Goal: Task Accomplishment & Management: Use online tool/utility

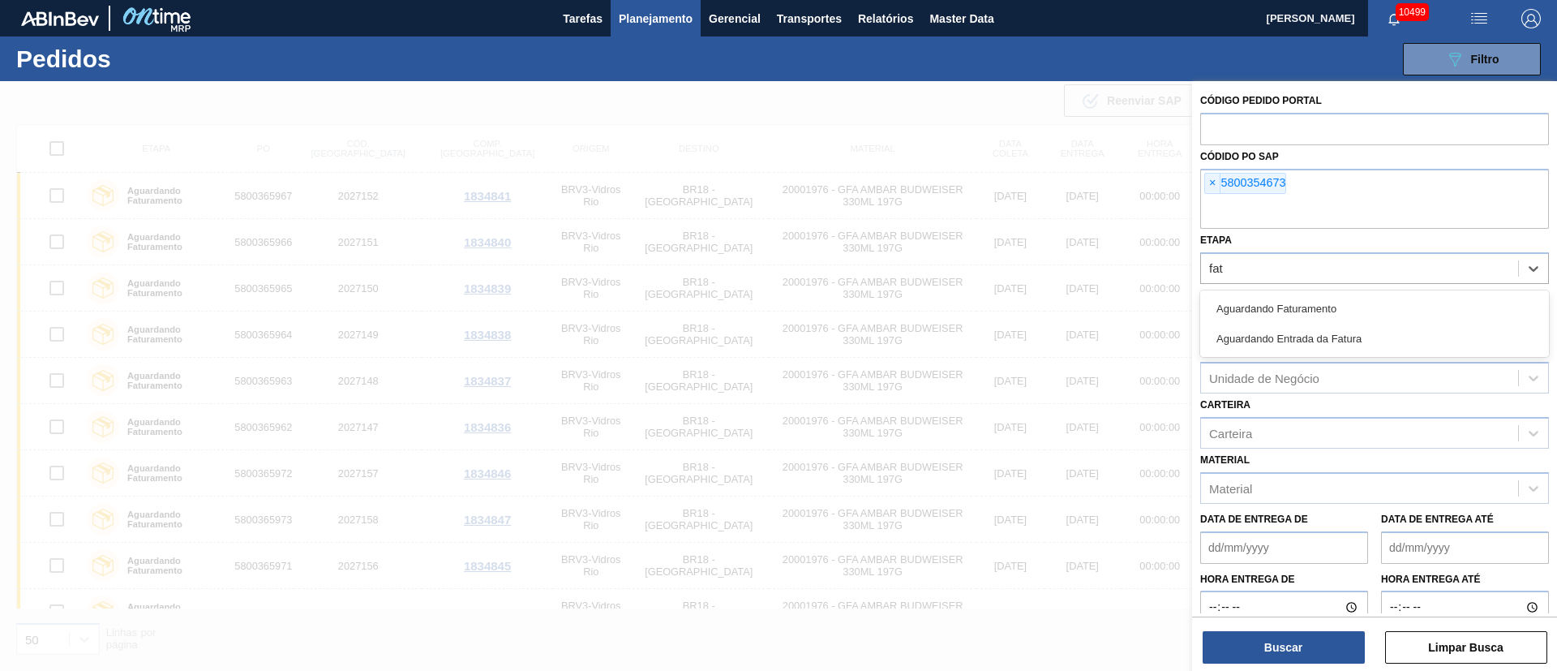
scroll to position [10, 0]
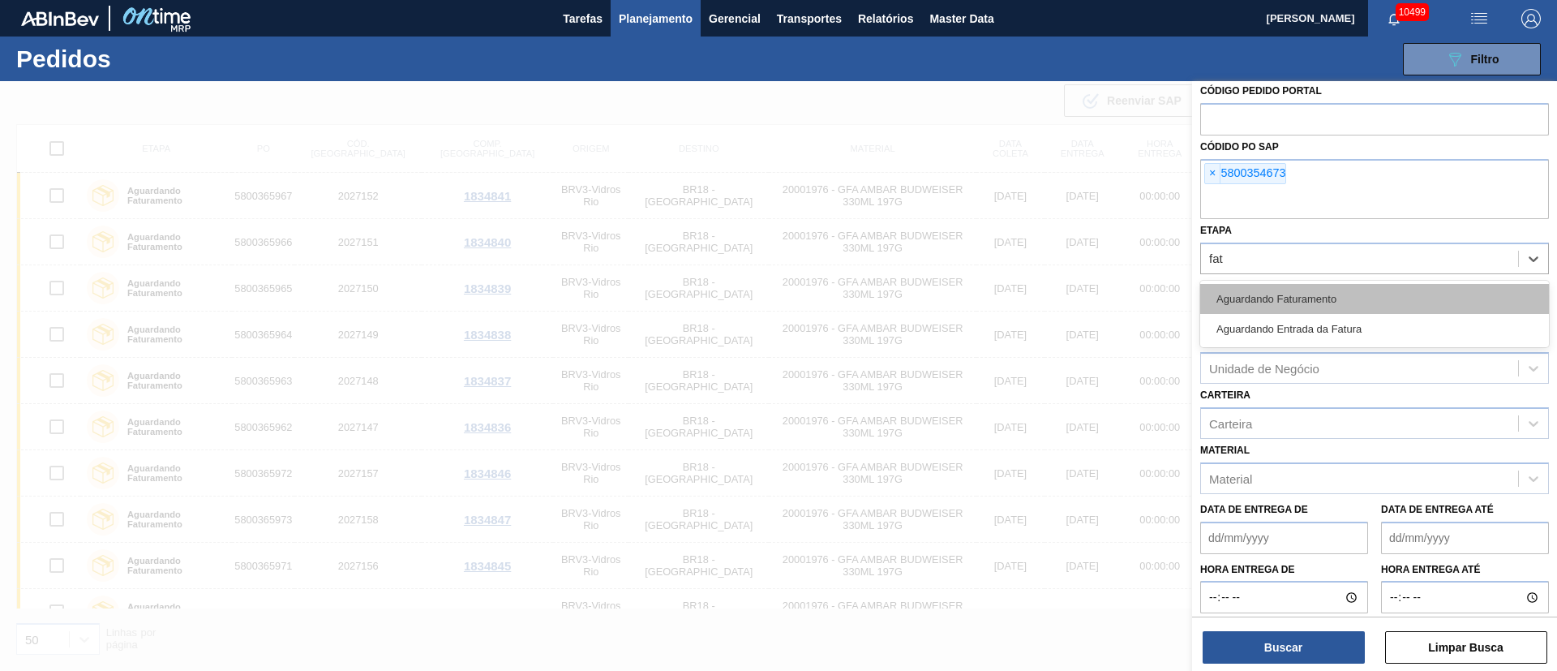
click at [1259, 303] on div "Aguardando Faturamento" at bounding box center [1374, 299] width 349 height 30
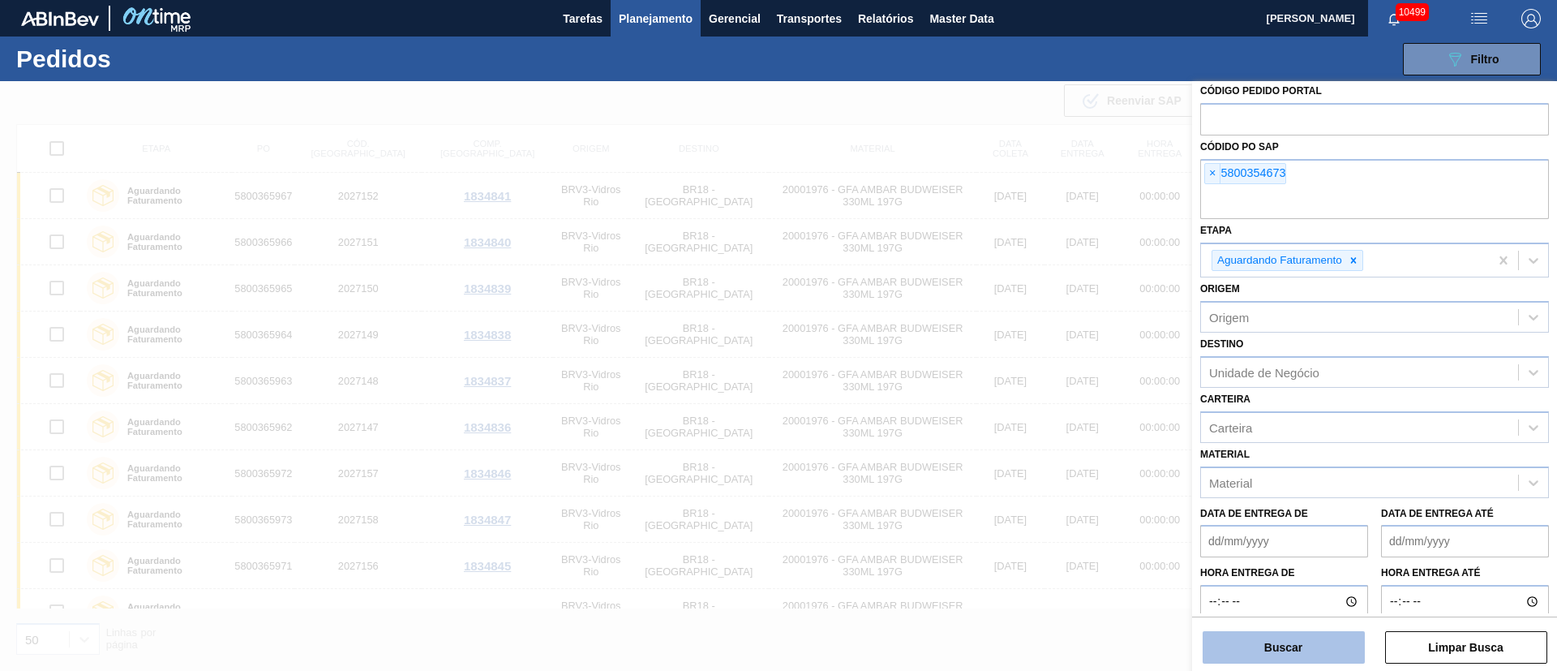
click at [1271, 637] on button "Buscar" at bounding box center [1284, 647] width 162 height 32
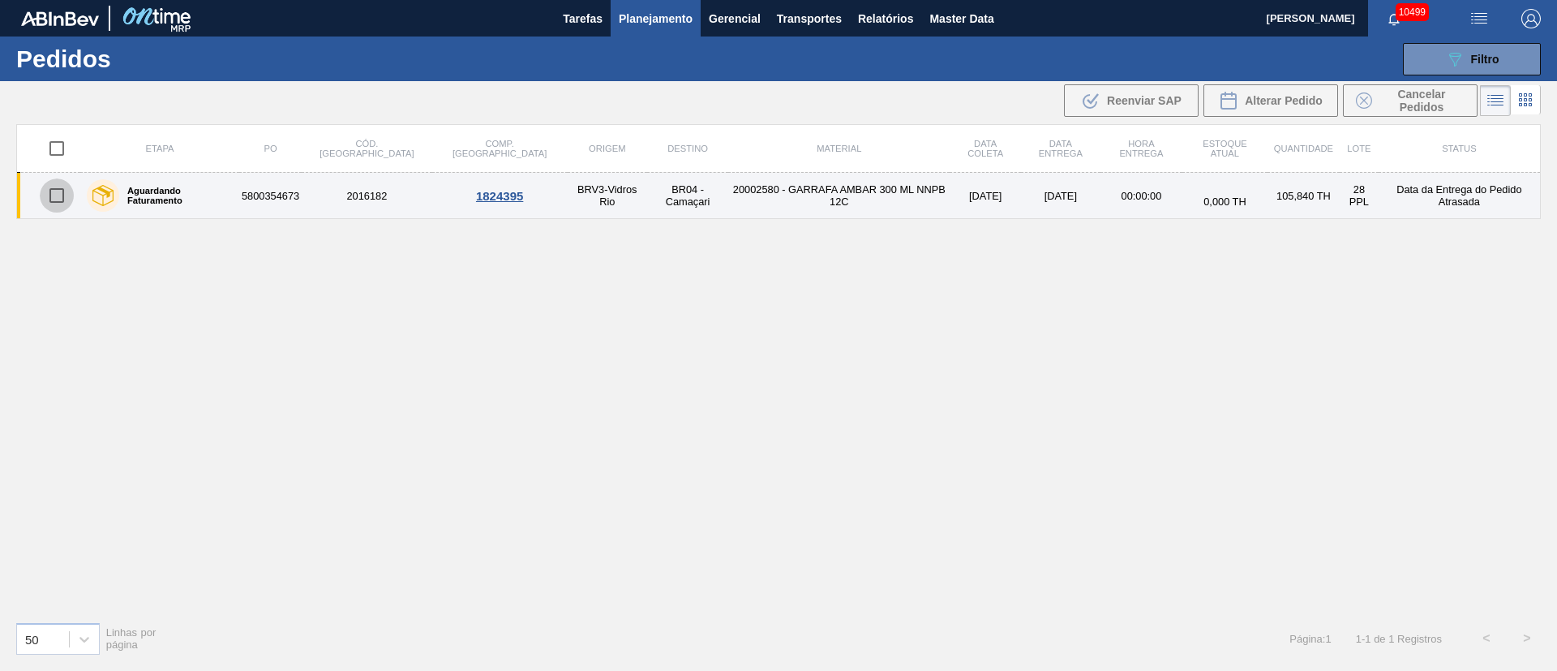
click at [57, 192] on input "checkbox" at bounding box center [57, 195] width 34 height 34
checkbox input "true"
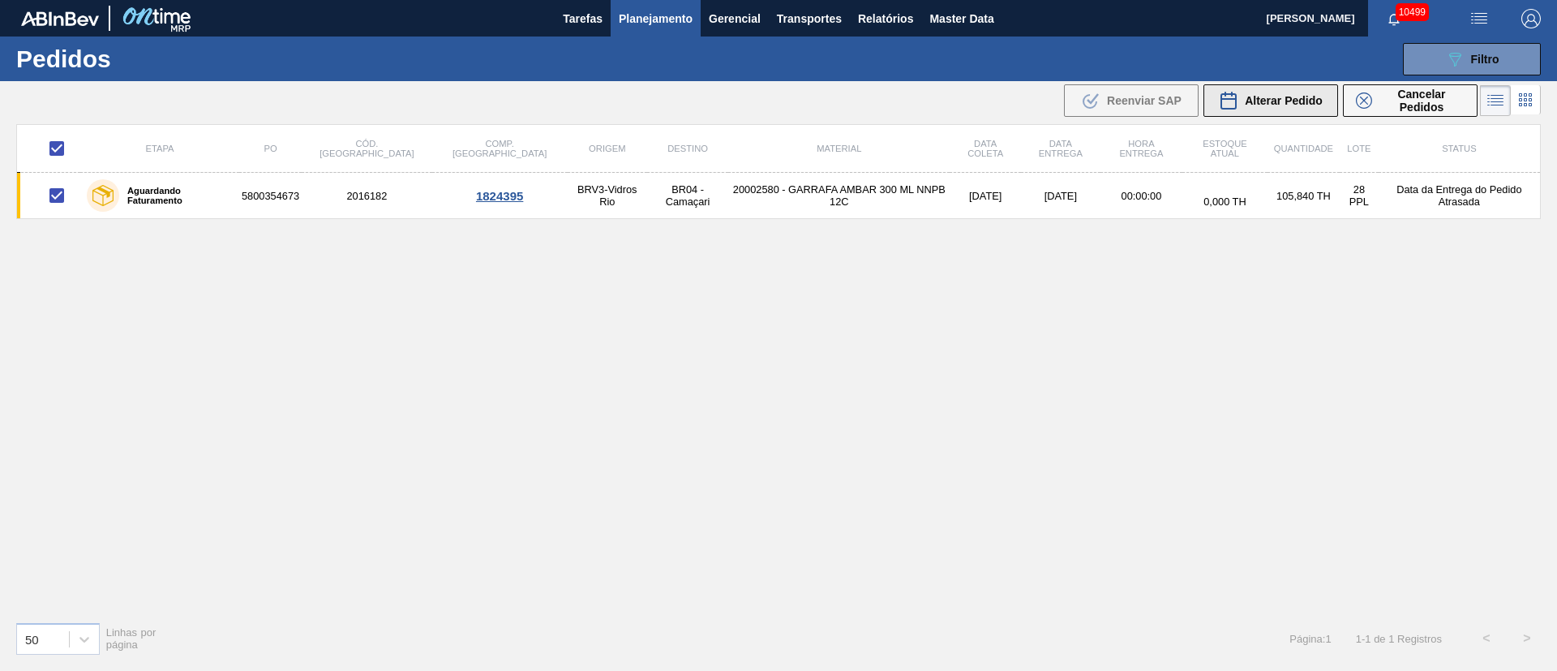
click at [1307, 99] on span "Alterar Pedido" at bounding box center [1284, 100] width 78 height 13
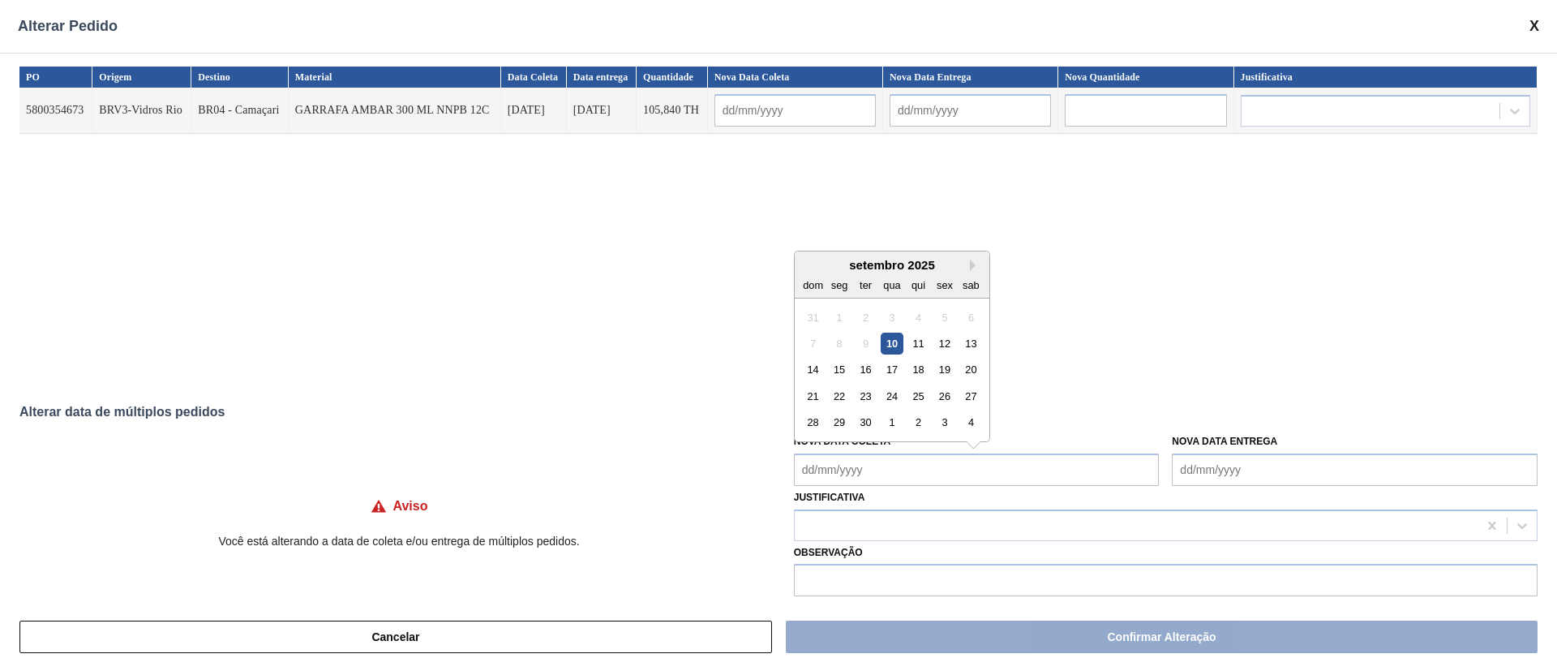
click at [884, 477] on Coleta "Nova Data Coleta" at bounding box center [977, 469] width 366 height 32
click at [899, 342] on div "10" at bounding box center [892, 344] width 22 height 22
type input "[DATE]"
type Coleta "[DATE]"
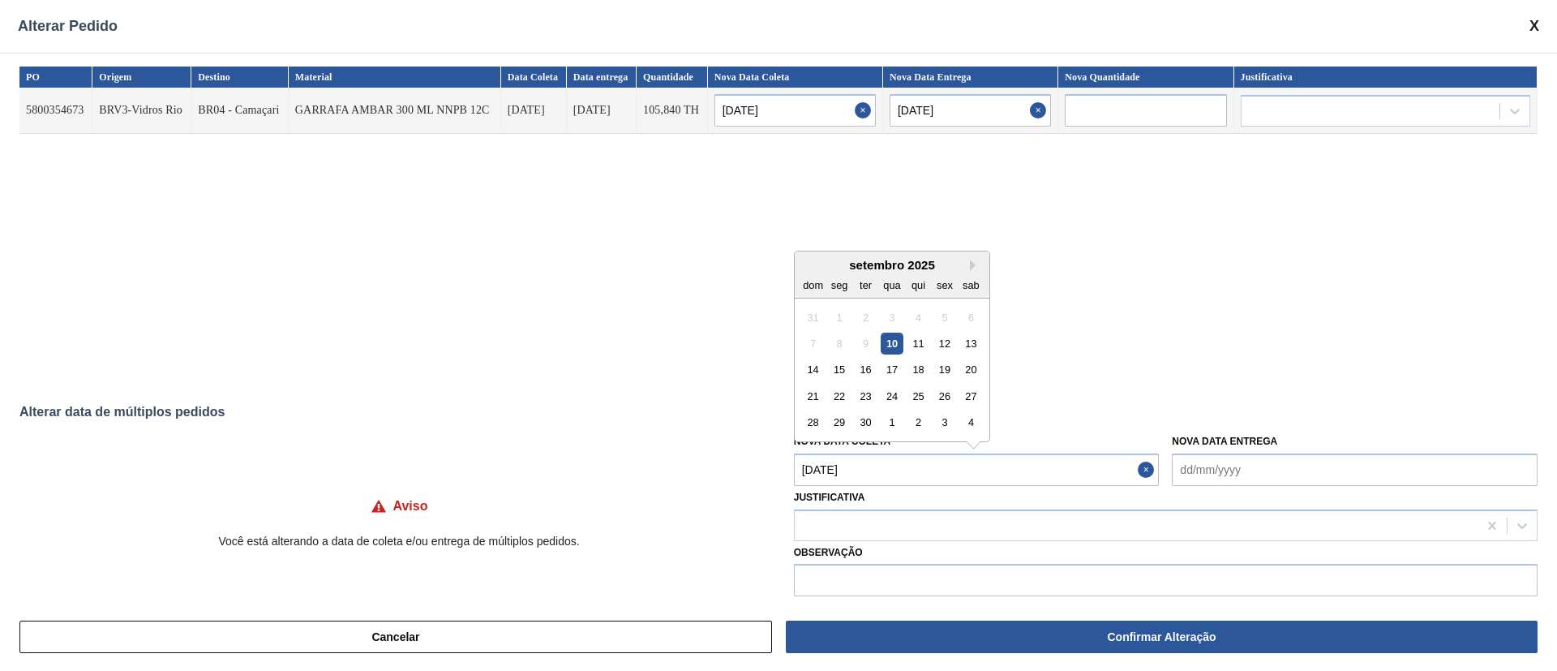
click at [891, 459] on Coleta "[DATE]" at bounding box center [977, 469] width 366 height 32
drag, startPoint x: 943, startPoint y: 345, endPoint x: 894, endPoint y: 397, distance: 72.3
click at [943, 343] on div "12" at bounding box center [945, 344] width 22 height 22
type input "[DATE]"
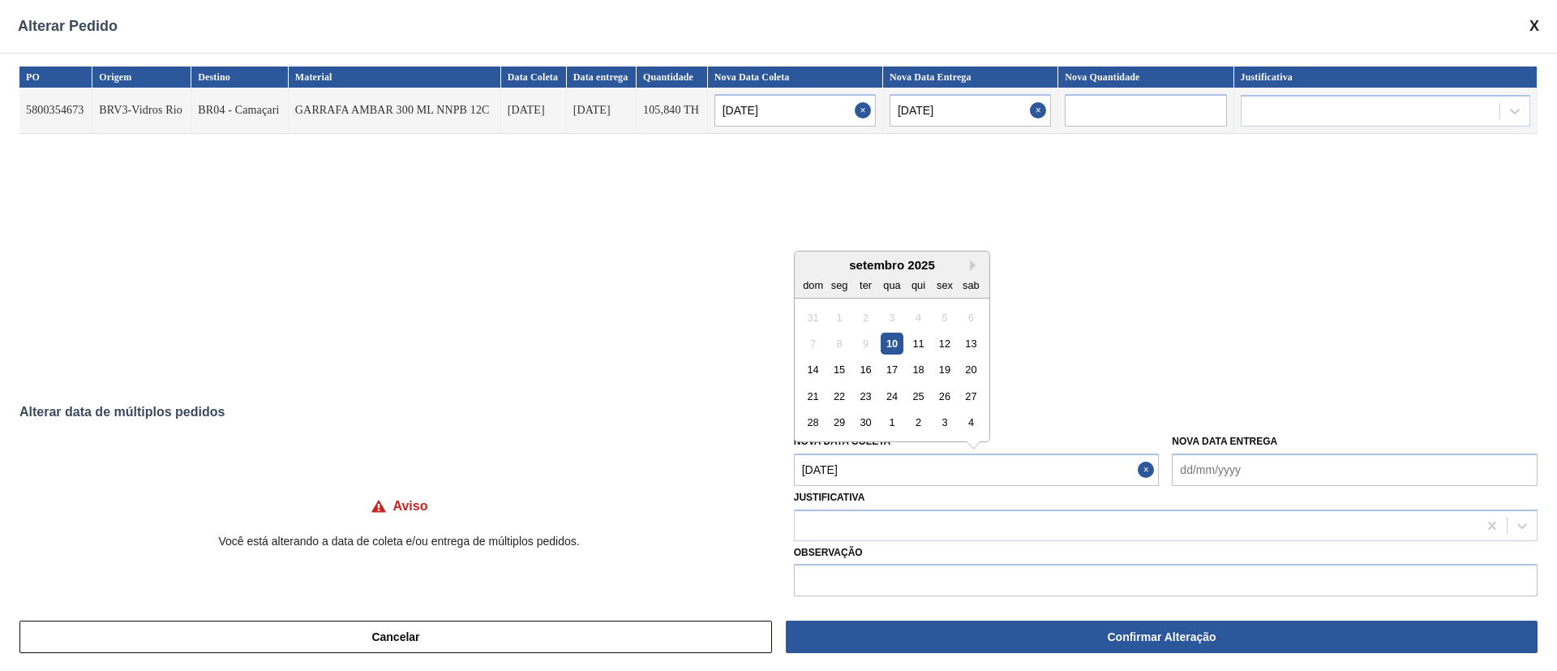
type Coleta "[DATE]"
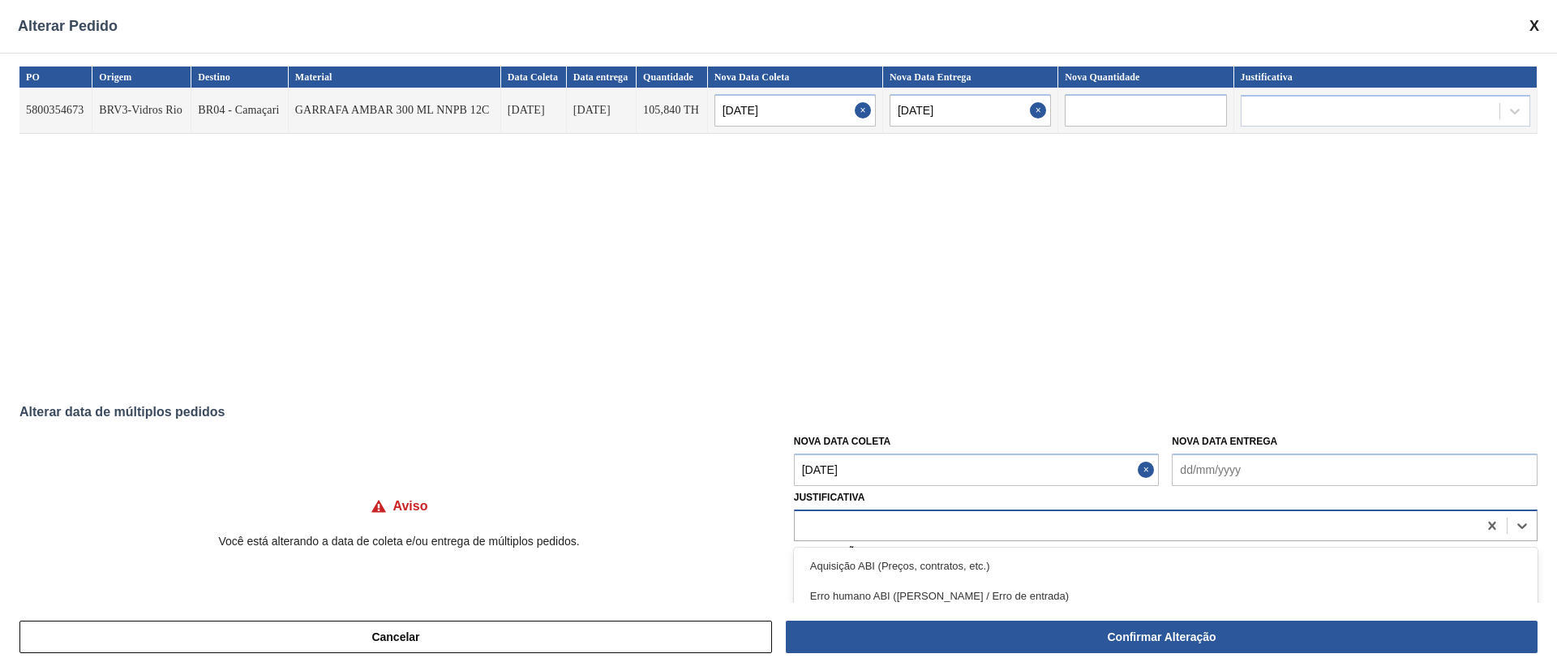
click at [826, 525] on div at bounding box center [1136, 525] width 683 height 24
type input "ou"
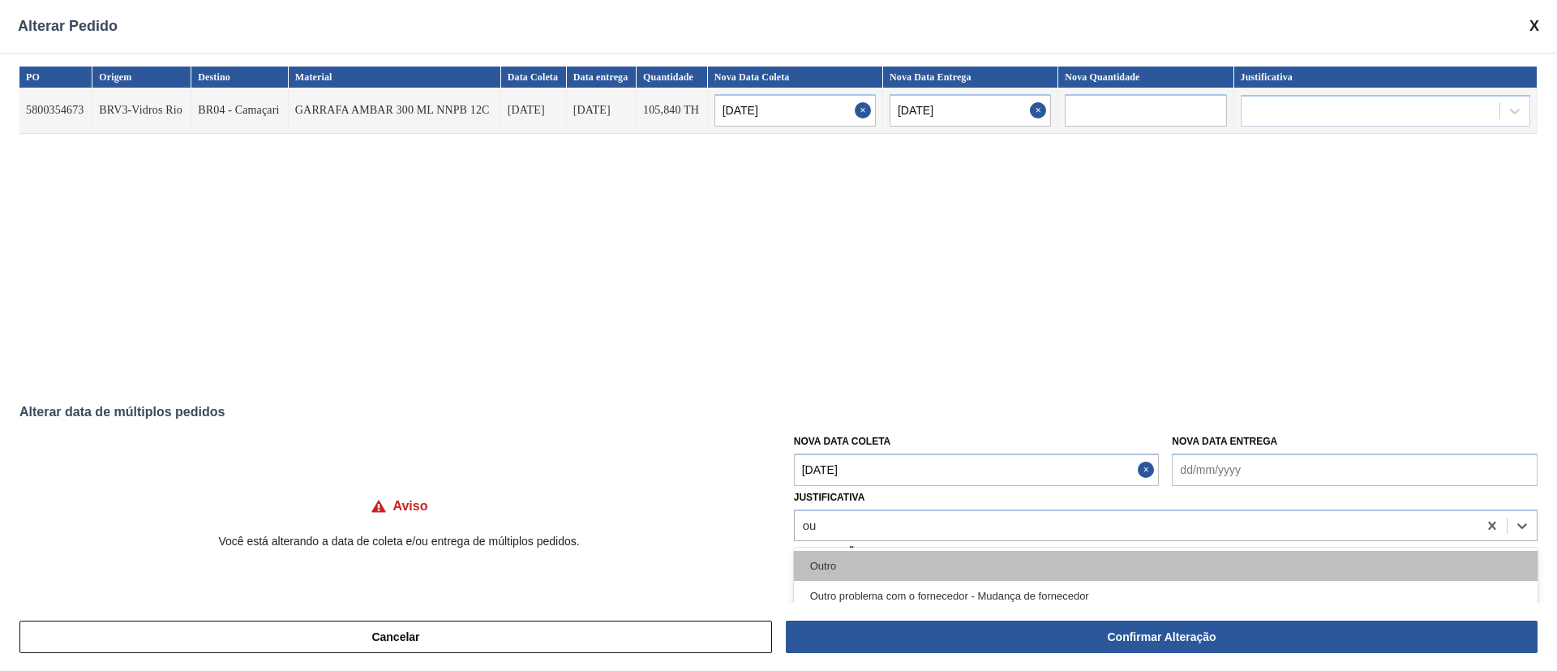
click at [834, 560] on div "Outro" at bounding box center [1166, 566] width 744 height 30
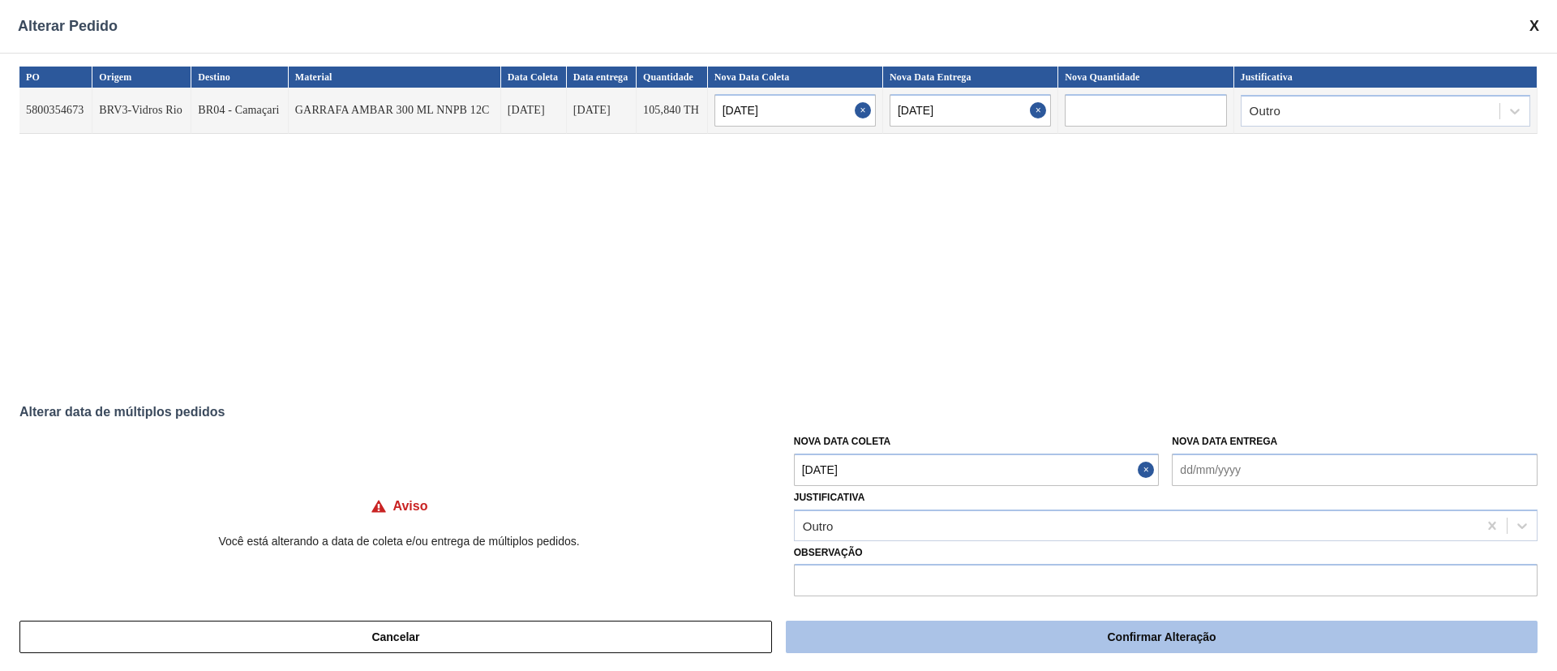
click at [925, 638] on button "Confirmar Alteração" at bounding box center [1162, 636] width 752 height 32
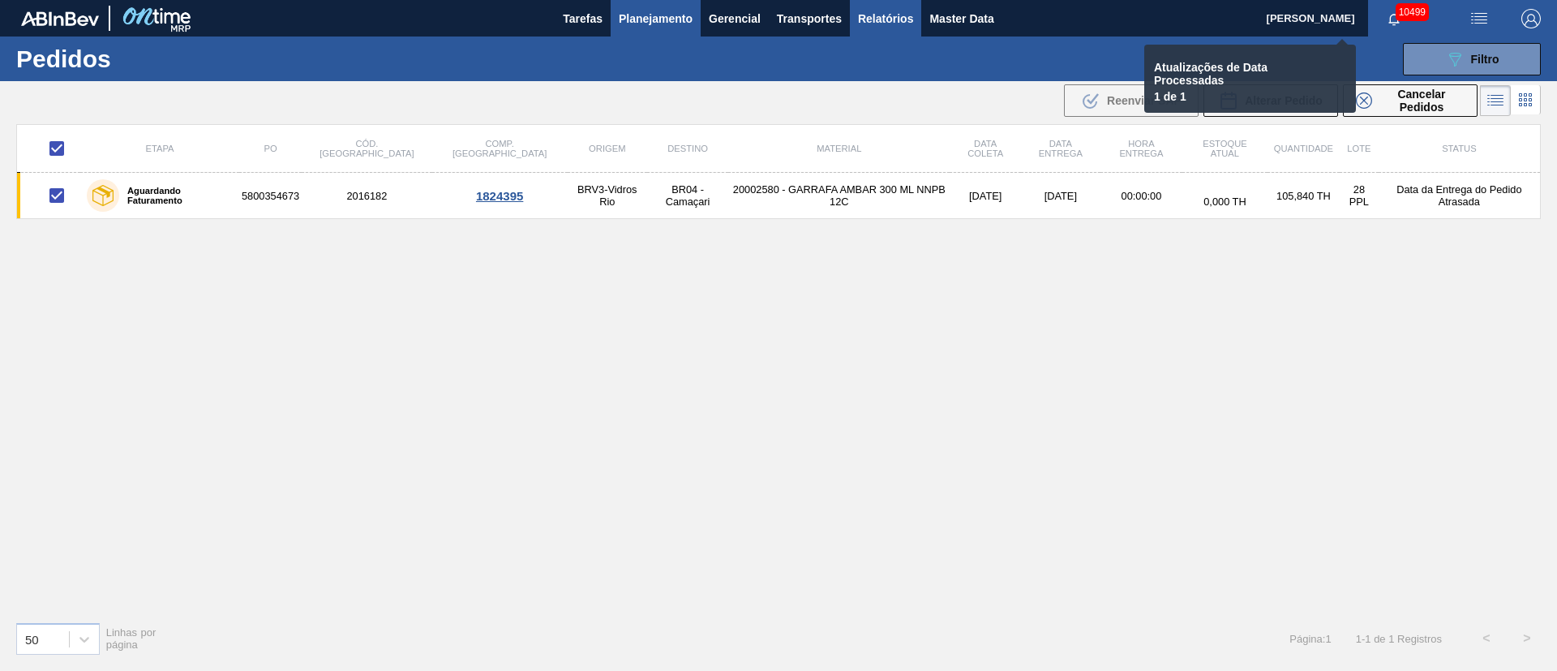
checkbox input "false"
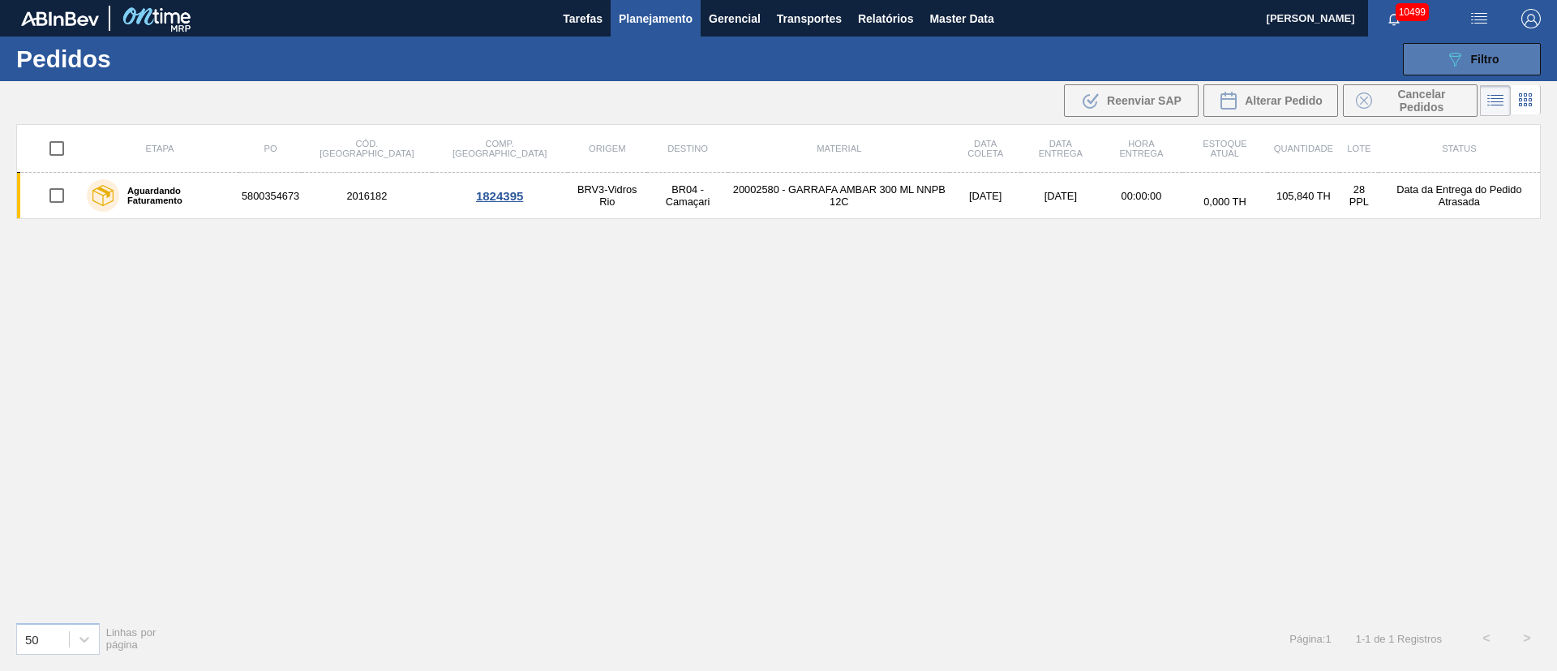
click at [1503, 49] on button "089F7B8B-B2A5-4AFE-B5C0-19BA573D28AC Filtro" at bounding box center [1472, 59] width 138 height 32
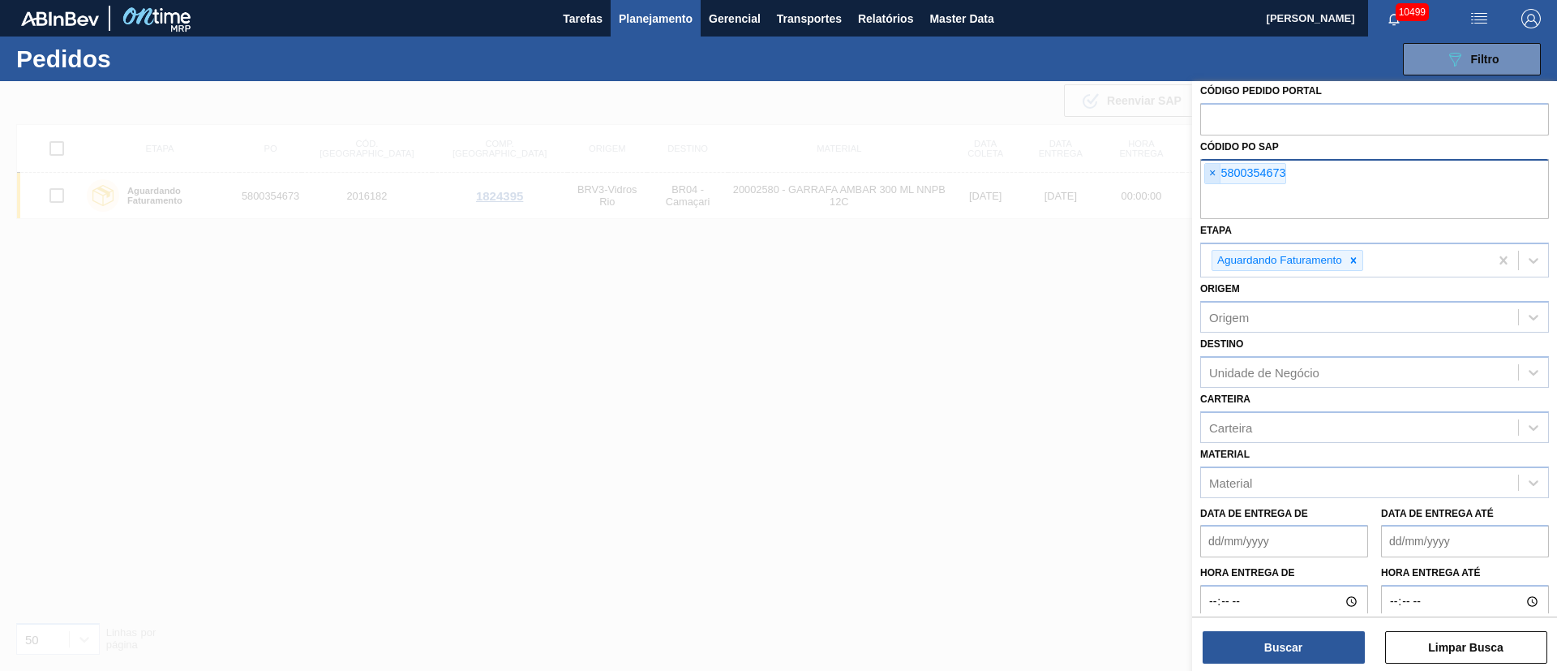
click at [1209, 170] on span "×" at bounding box center [1212, 173] width 15 height 19
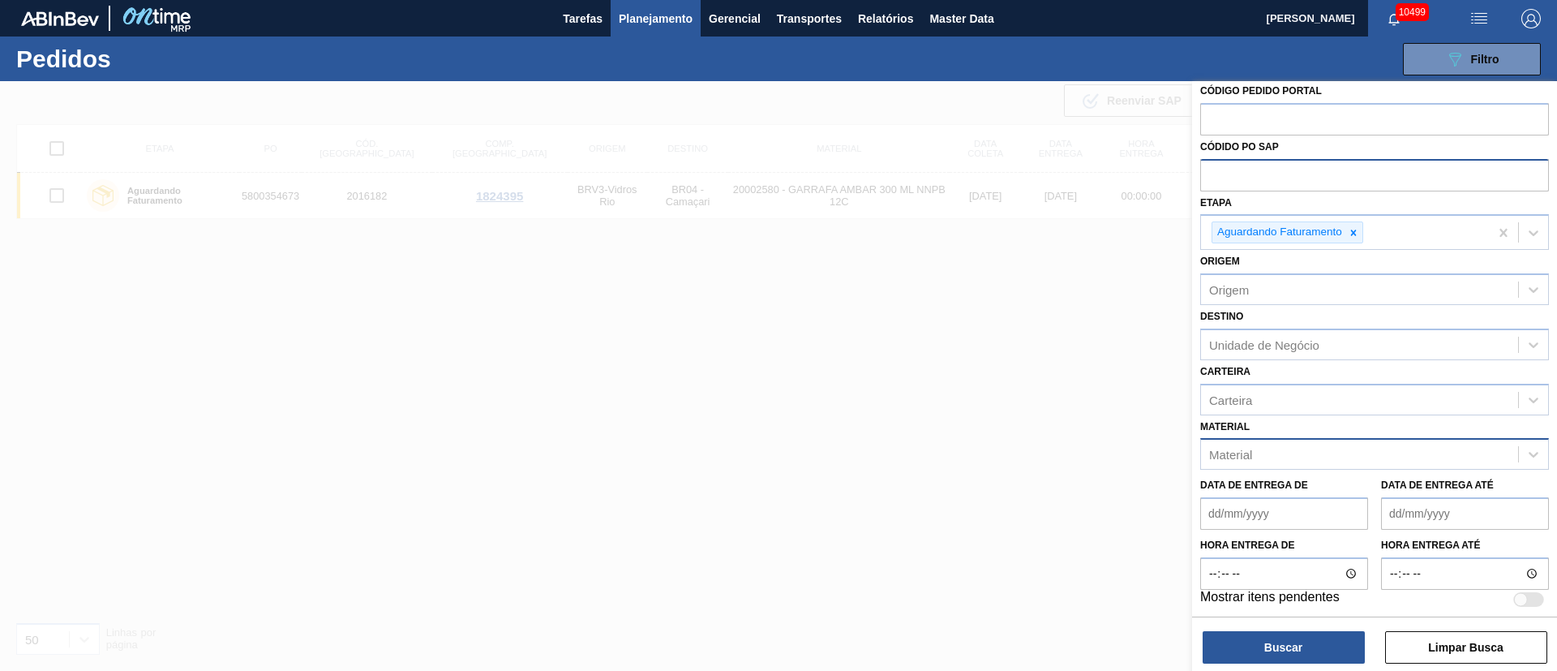
click at [1252, 453] on div "Material" at bounding box center [1230, 455] width 43 height 14
type input "200045"
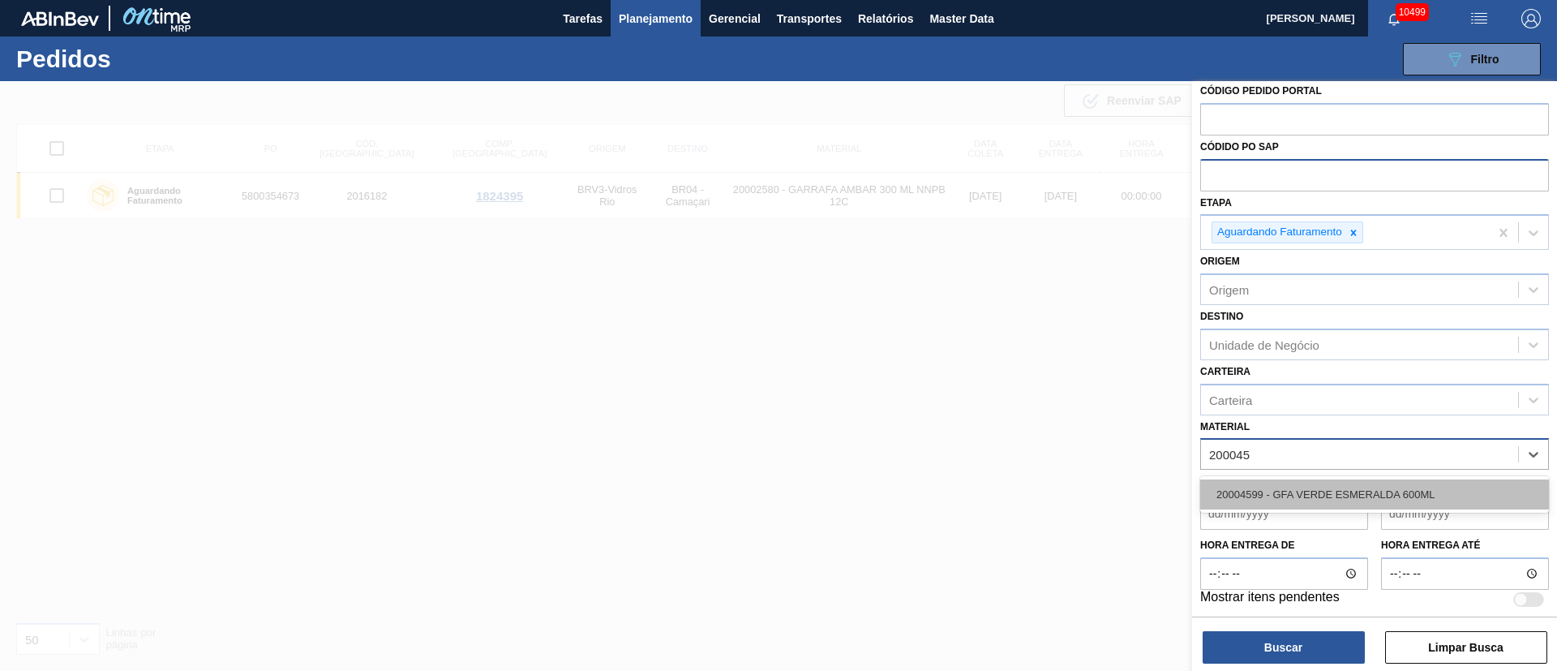
click at [1249, 491] on div "20004599 - GFA VERDE ESMERALDA 600ML" at bounding box center [1374, 494] width 349 height 30
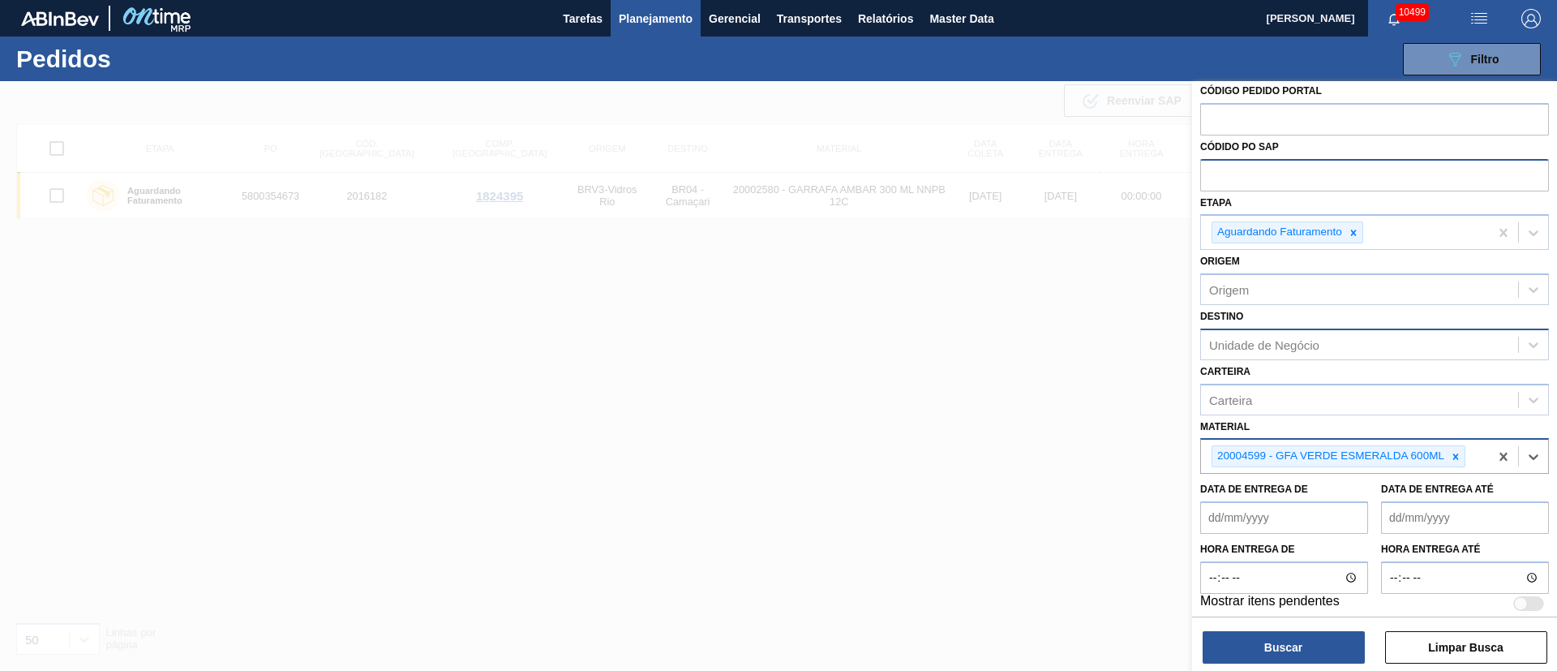
click at [1243, 353] on div "Unidade de Negócio" at bounding box center [1359, 345] width 317 height 24
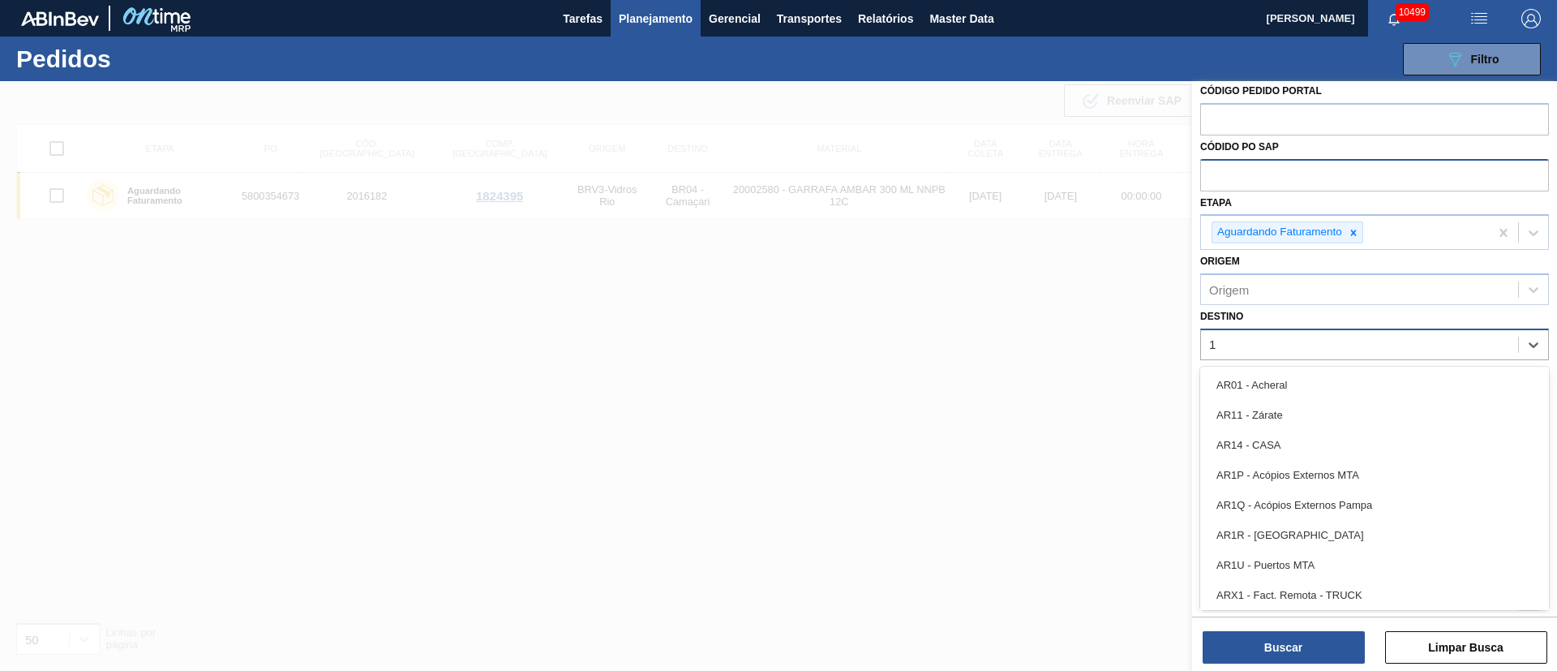
type input "18"
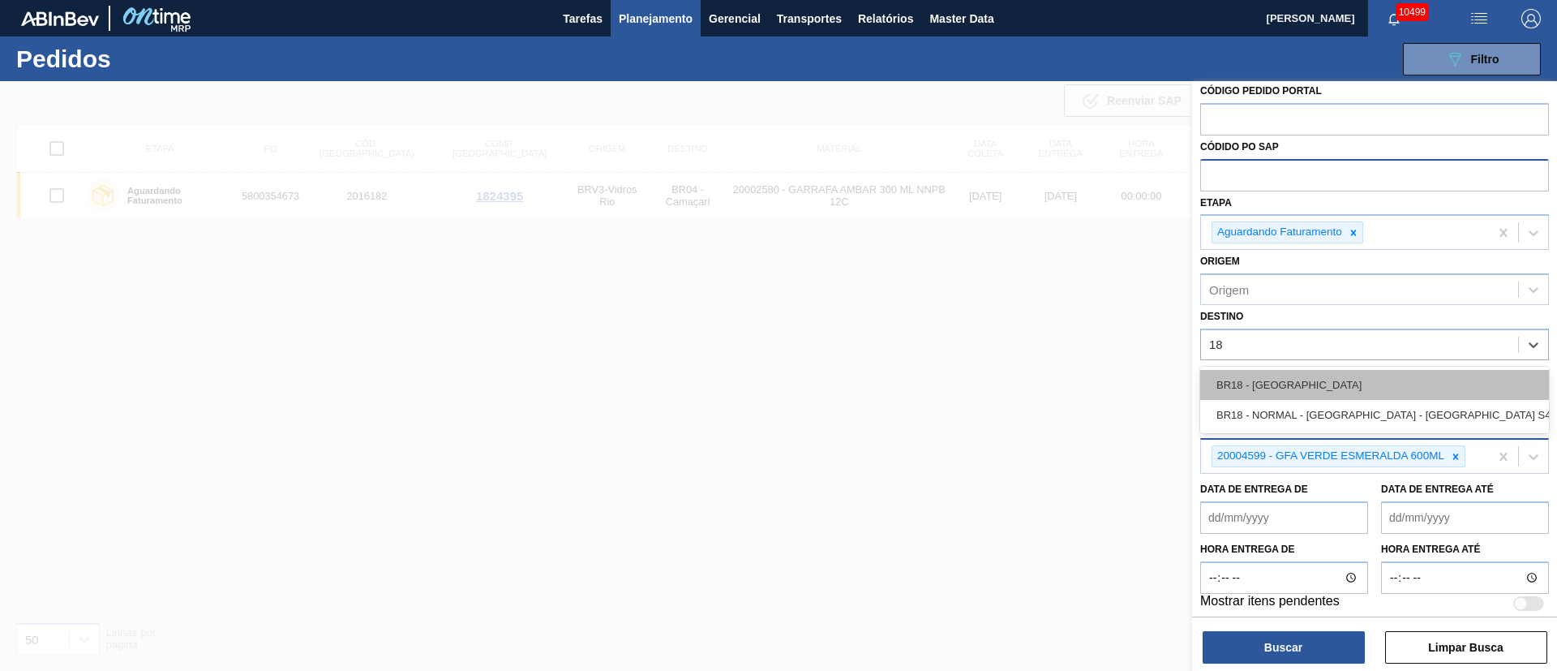
click at [1242, 372] on div "BR18 - [GEOGRAPHIC_DATA]" at bounding box center [1374, 385] width 349 height 30
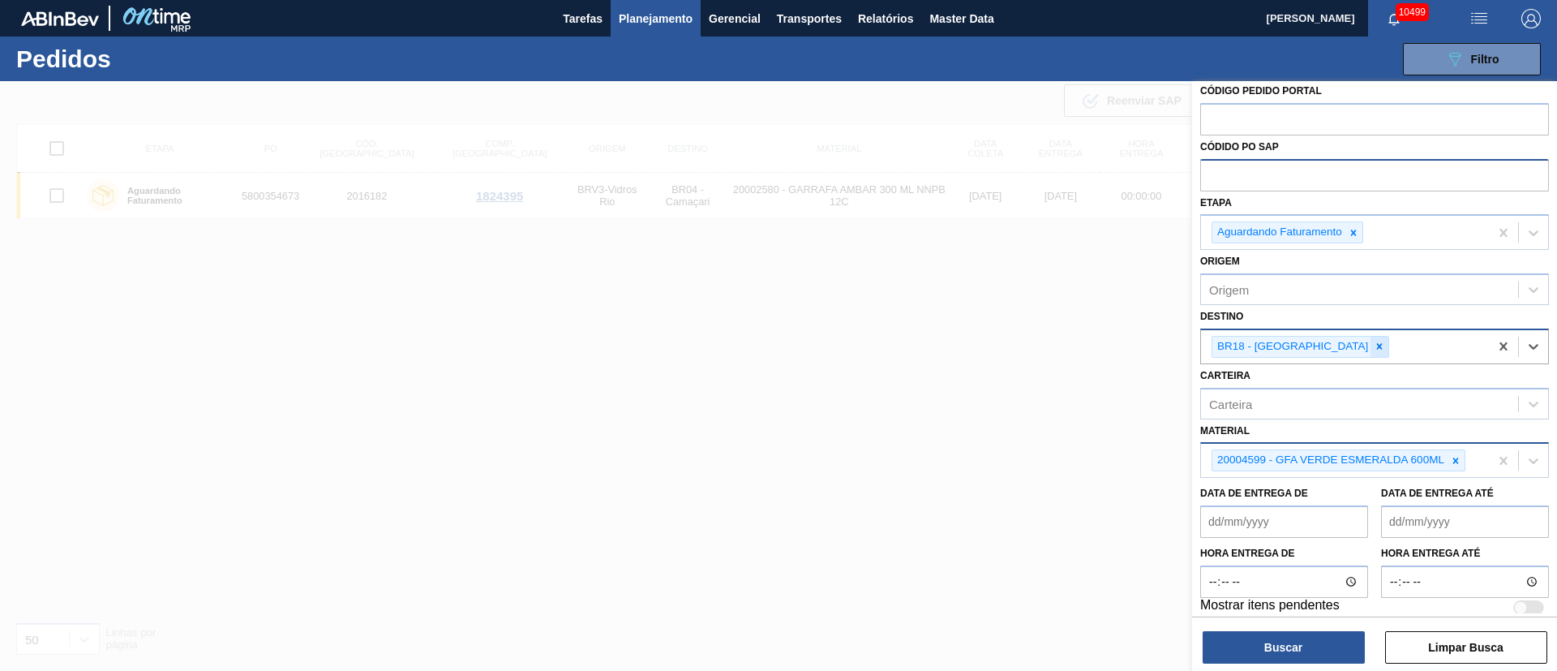
click at [1374, 347] on icon at bounding box center [1379, 346] width 11 height 11
click at [1330, 347] on div "BR18 - [GEOGRAPHIC_DATA]" at bounding box center [1345, 346] width 288 height 33
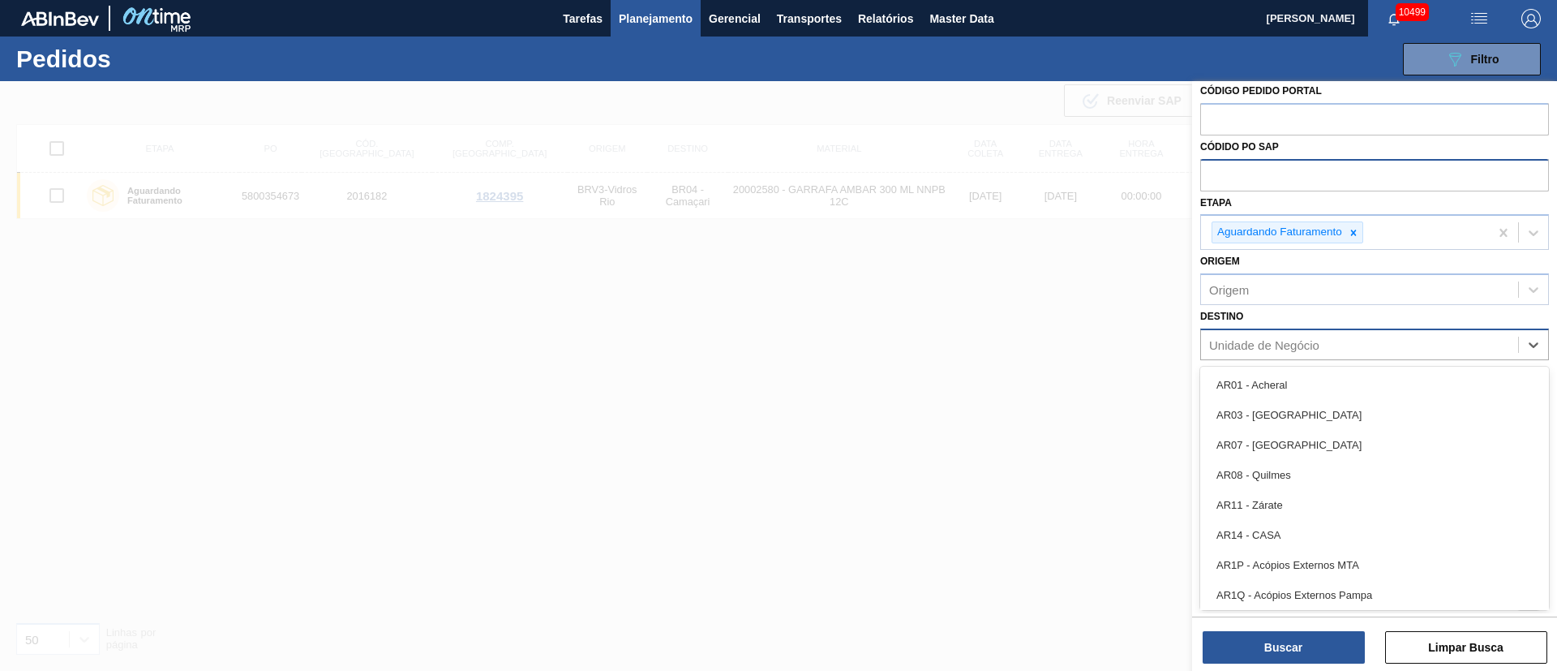
type input "1"
click at [1319, 298] on div "Origem" at bounding box center [1359, 290] width 317 height 24
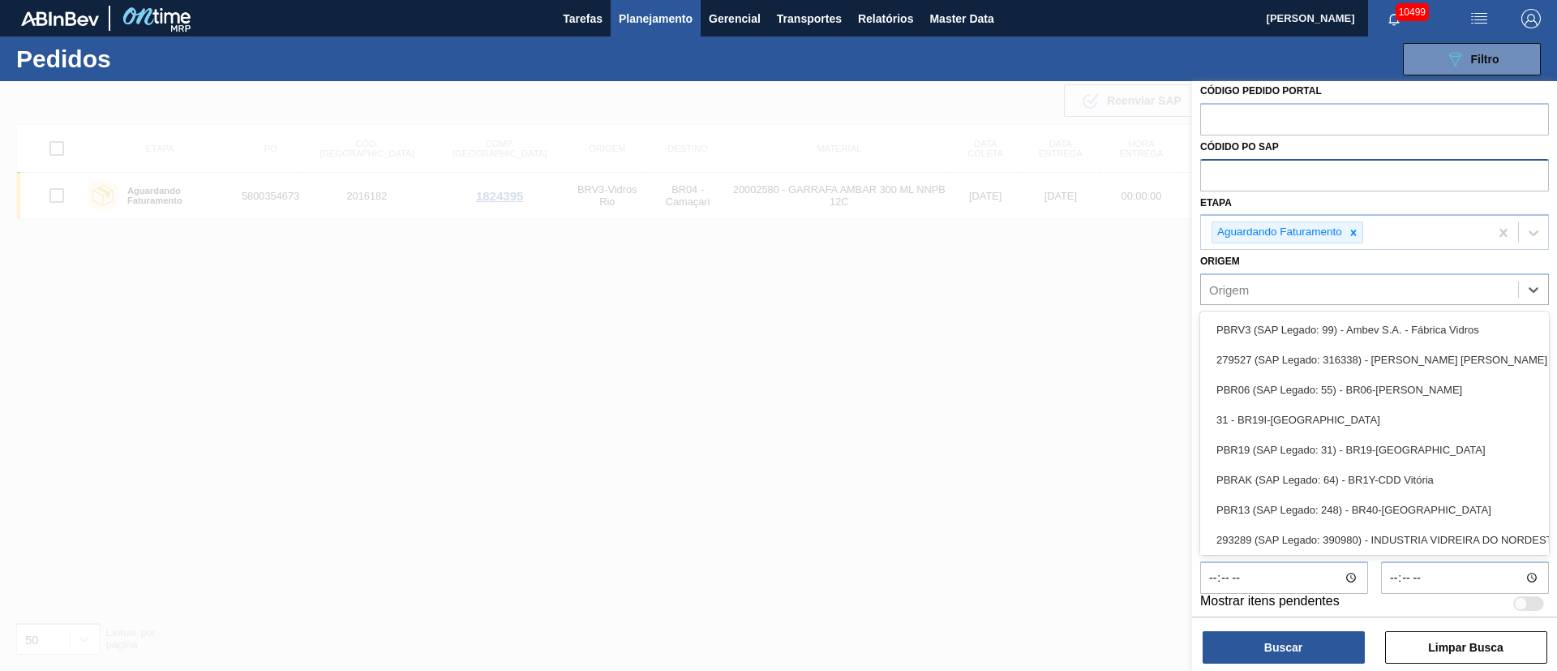
click at [1317, 260] on div "Origem option PBRV3 (SAP Legado: 99) - Ambev S.A. - Fábrica Vidros focused, 1 o…" at bounding box center [1374, 277] width 349 height 55
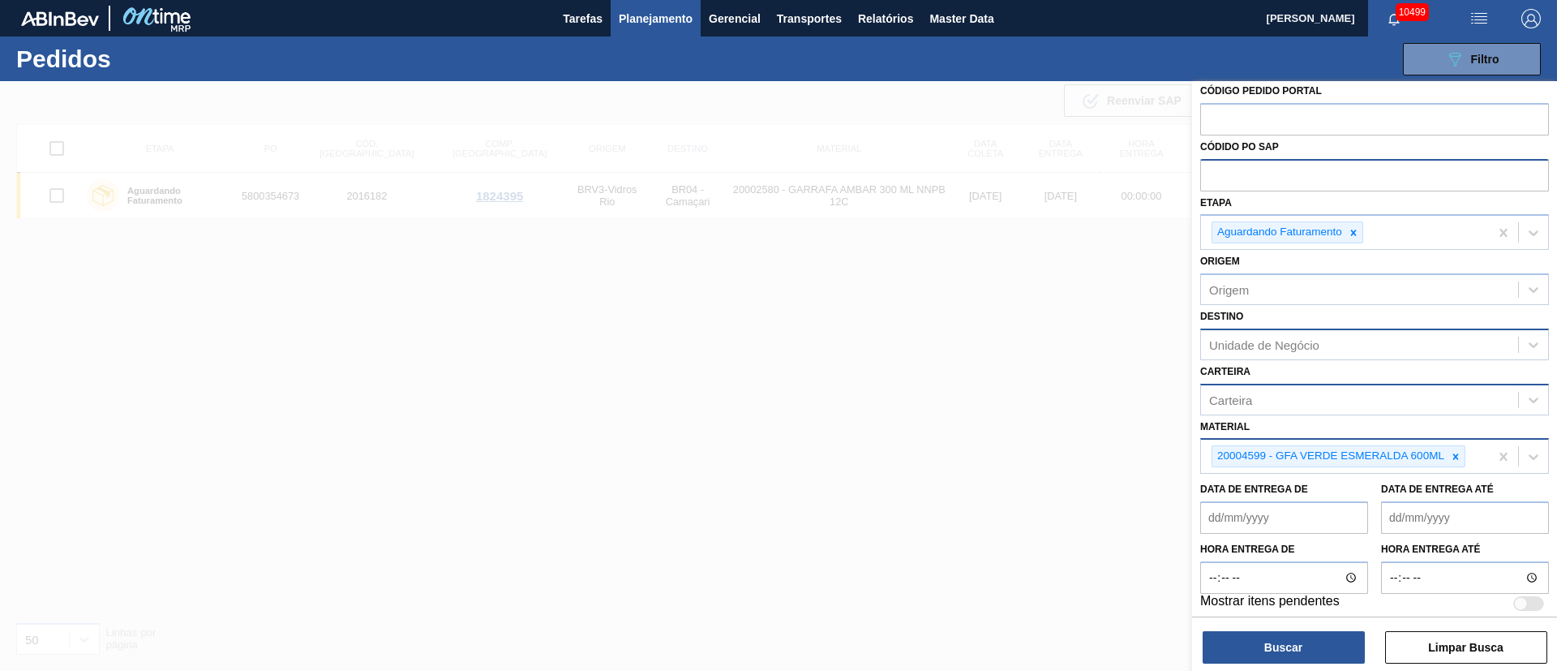
click at [1236, 394] on div "Carteira" at bounding box center [1230, 400] width 43 height 14
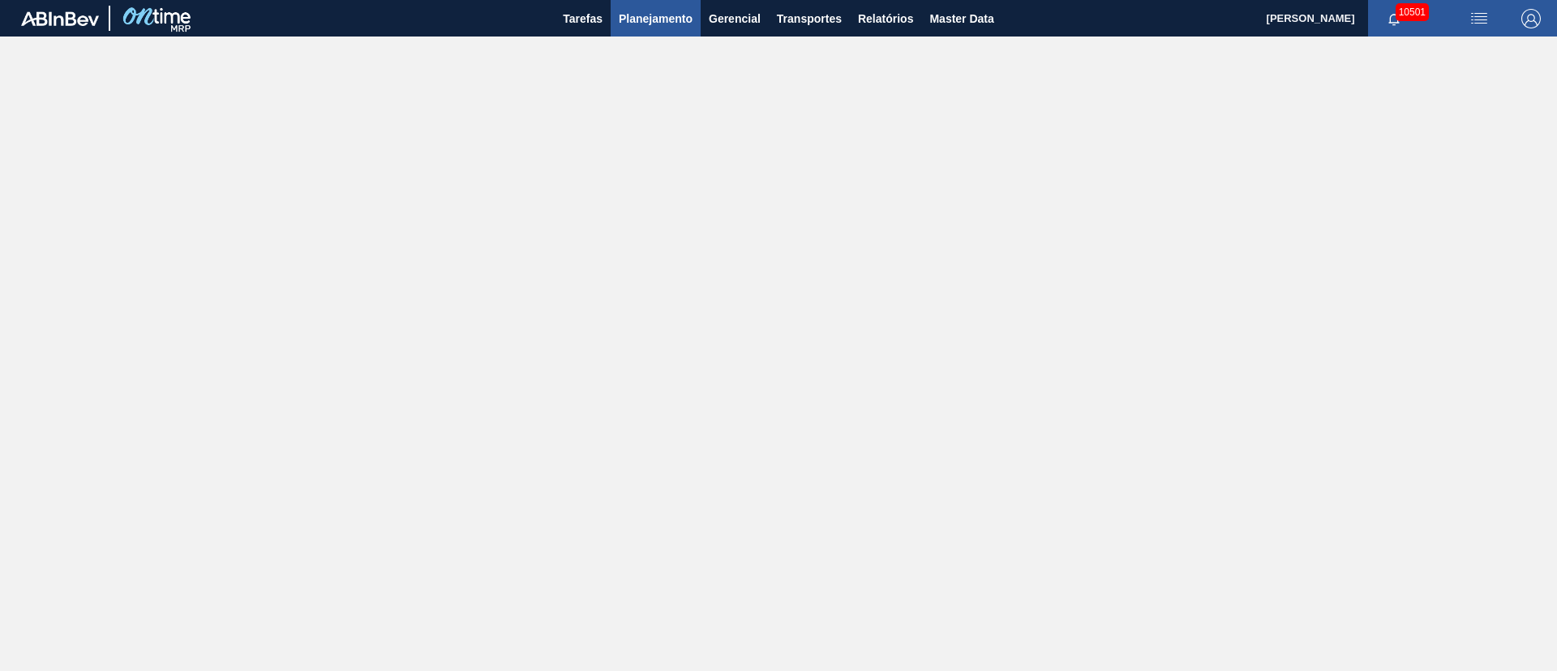
click at [639, 15] on span "Planejamento" at bounding box center [656, 18] width 74 height 19
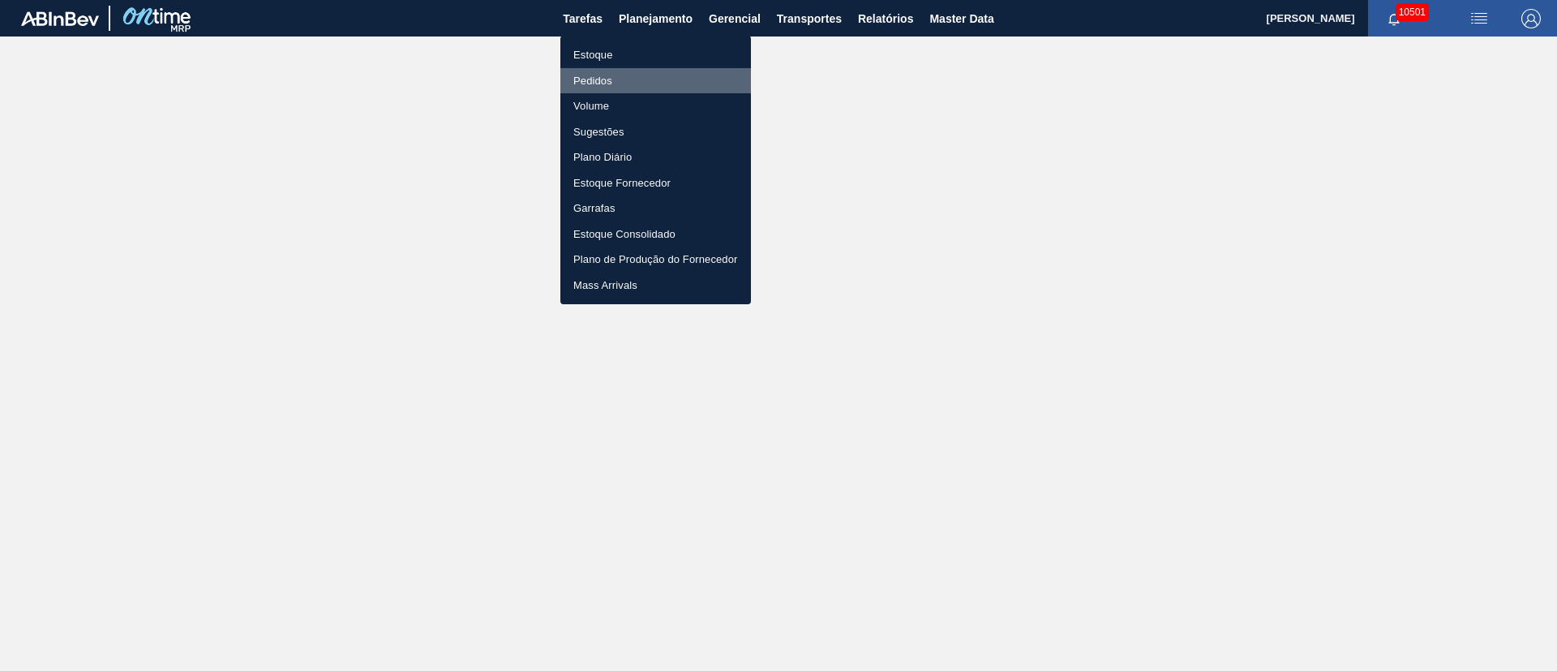
click at [590, 76] on li "Pedidos" at bounding box center [655, 81] width 191 height 26
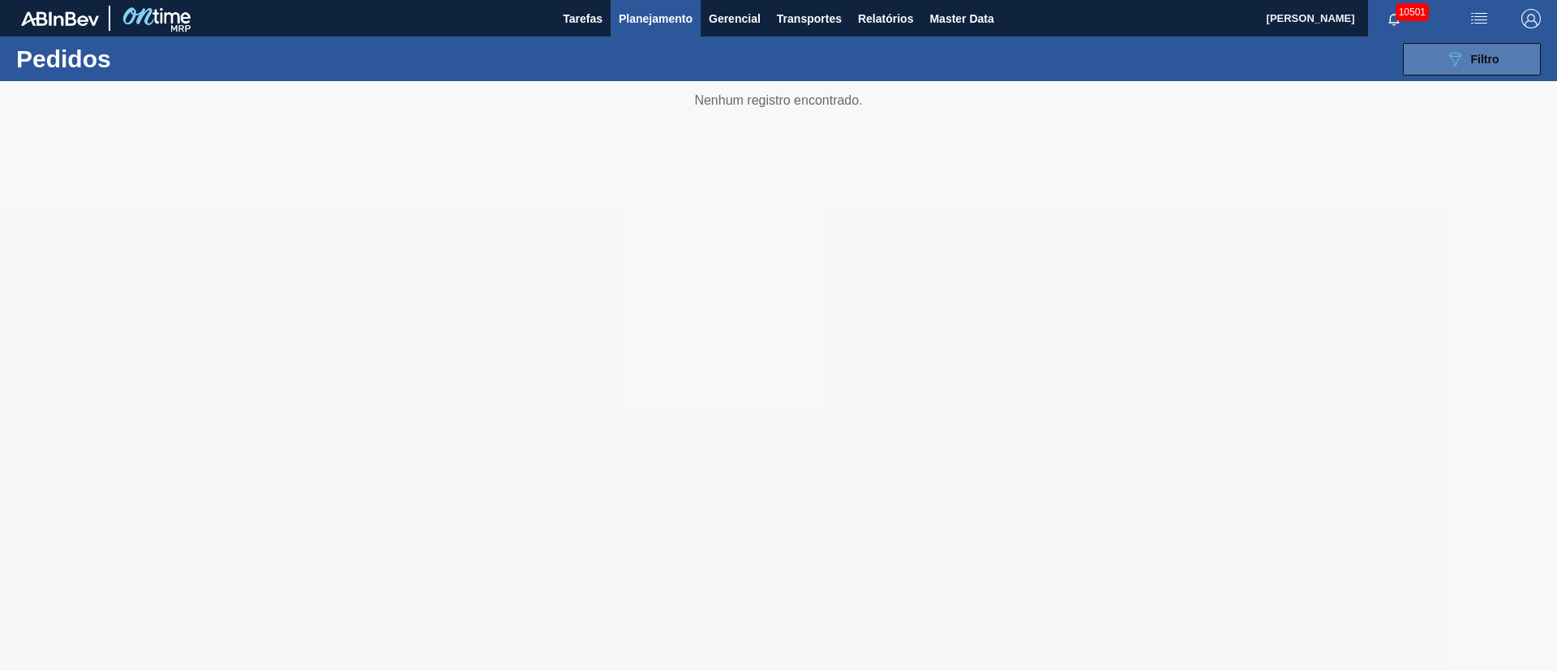
click at [1489, 62] on span "Filtro" at bounding box center [1485, 59] width 28 height 13
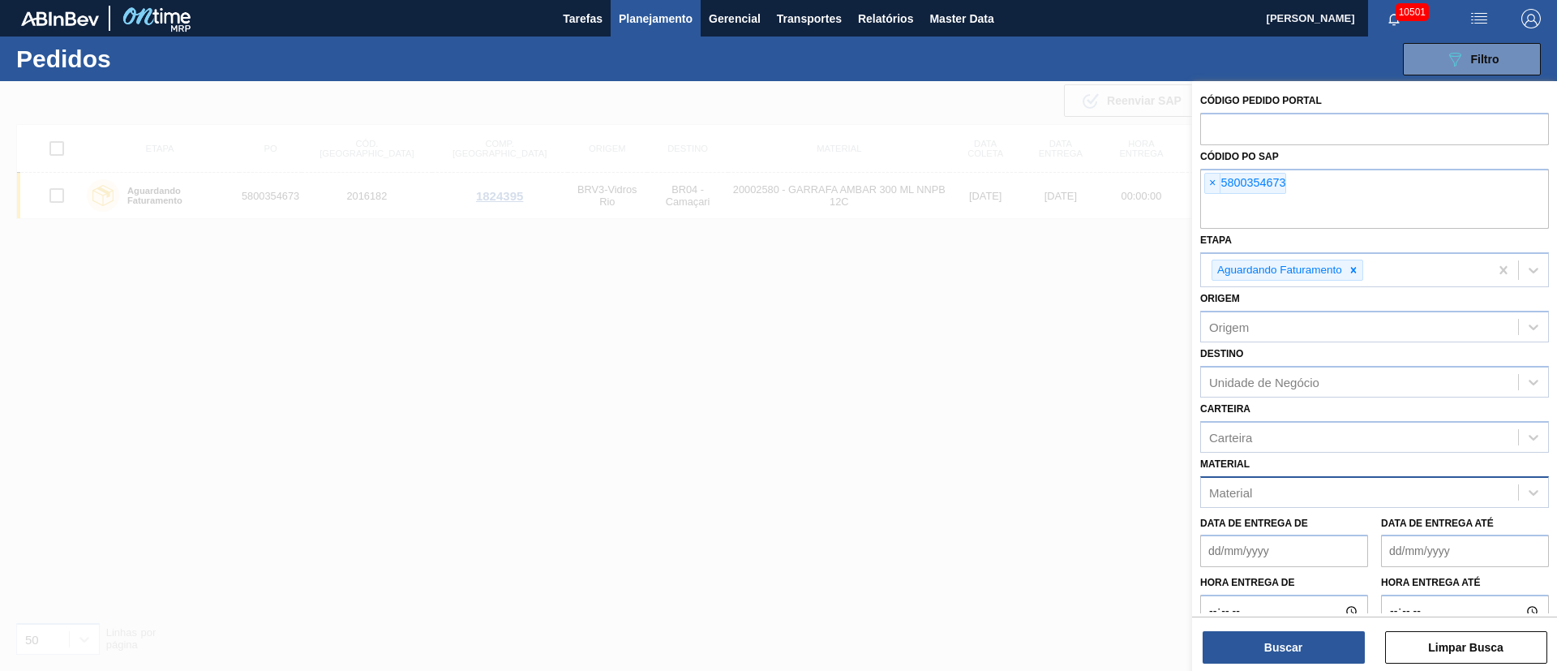
click at [1234, 497] on div "Material" at bounding box center [1230, 492] width 43 height 14
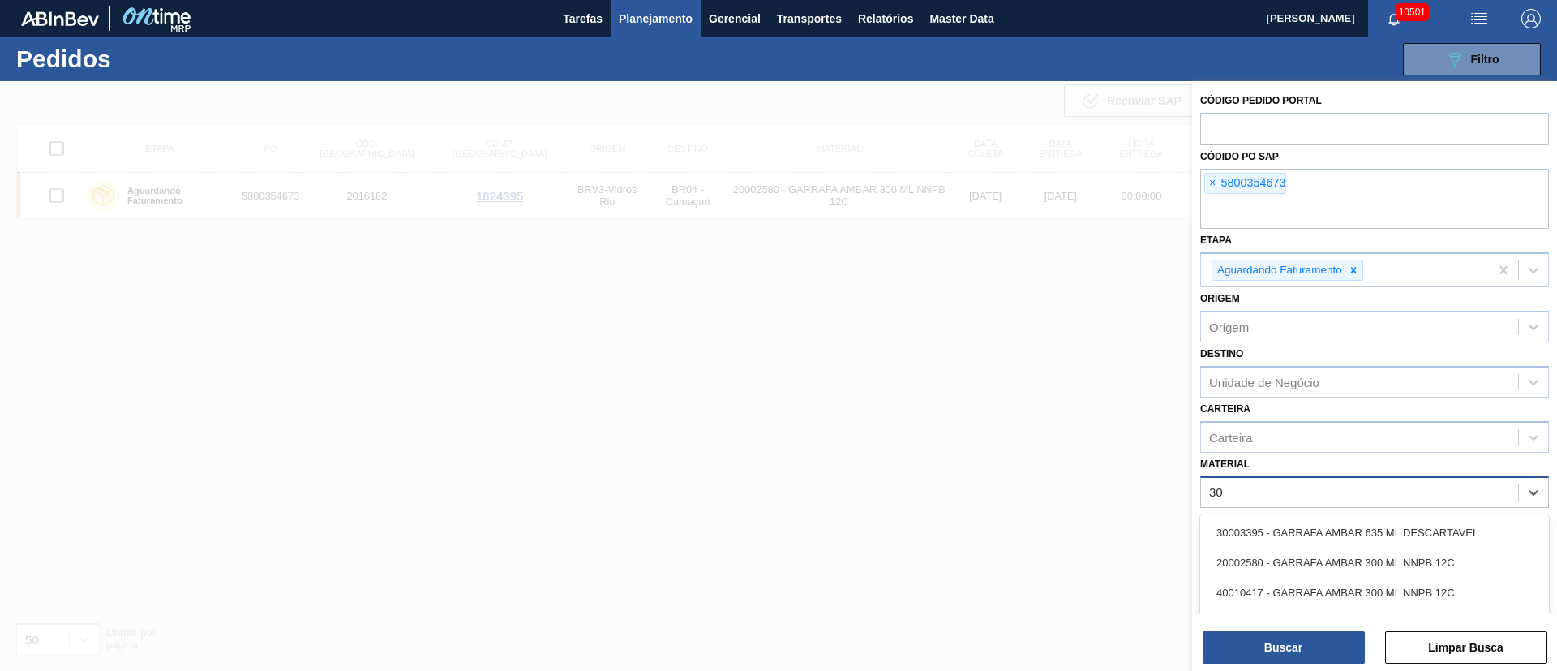
type input "3"
click at [1256, 435] on div "Carteira" at bounding box center [1359, 437] width 317 height 24
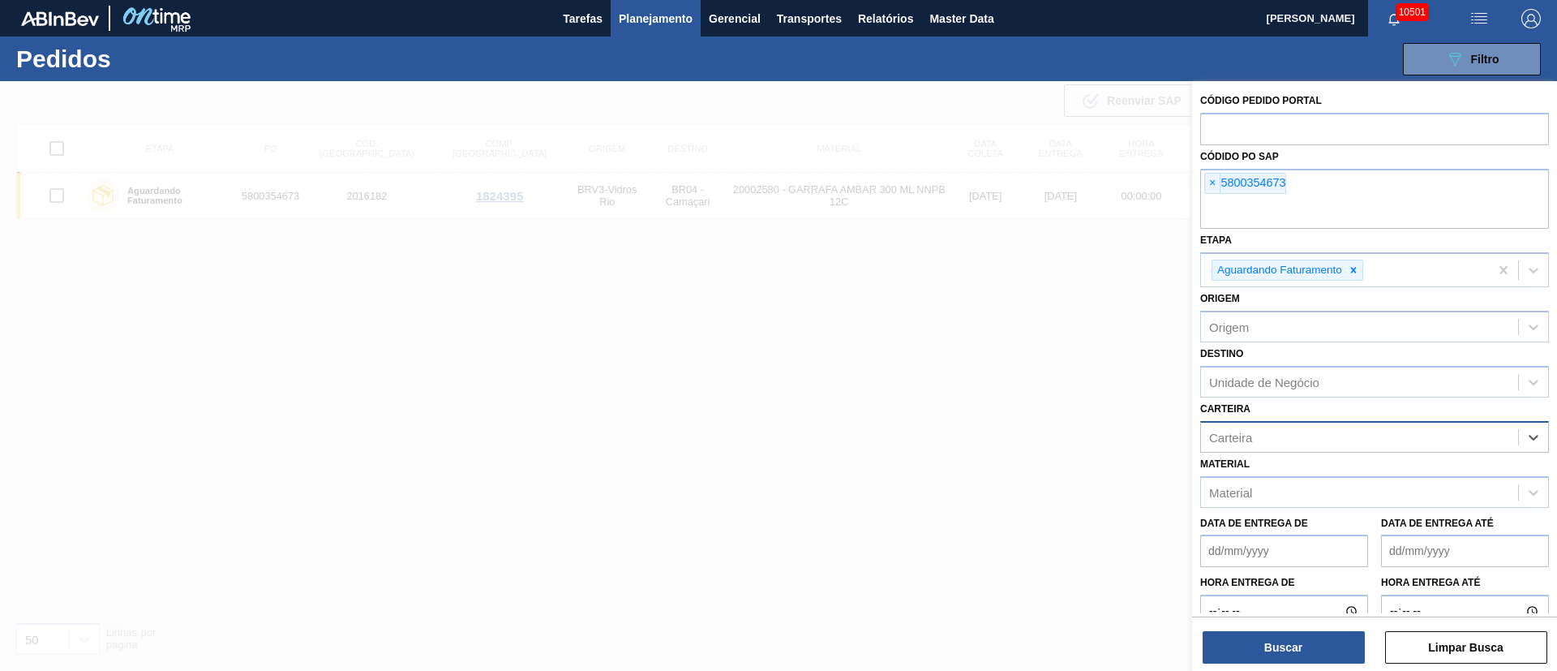
click at [1251, 430] on div "Carteira" at bounding box center [1230, 437] width 43 height 14
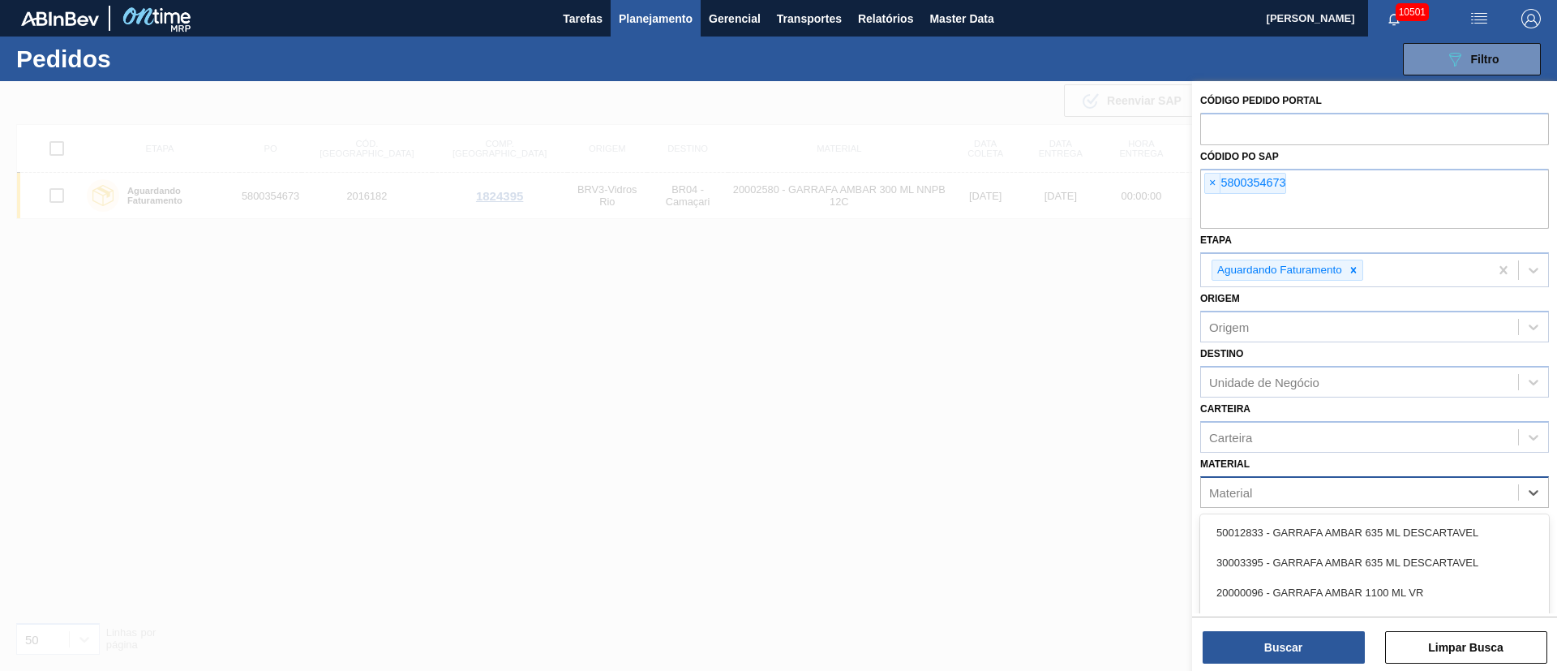
click at [1259, 488] on div "Material" at bounding box center [1359, 492] width 317 height 24
type input "20002580"
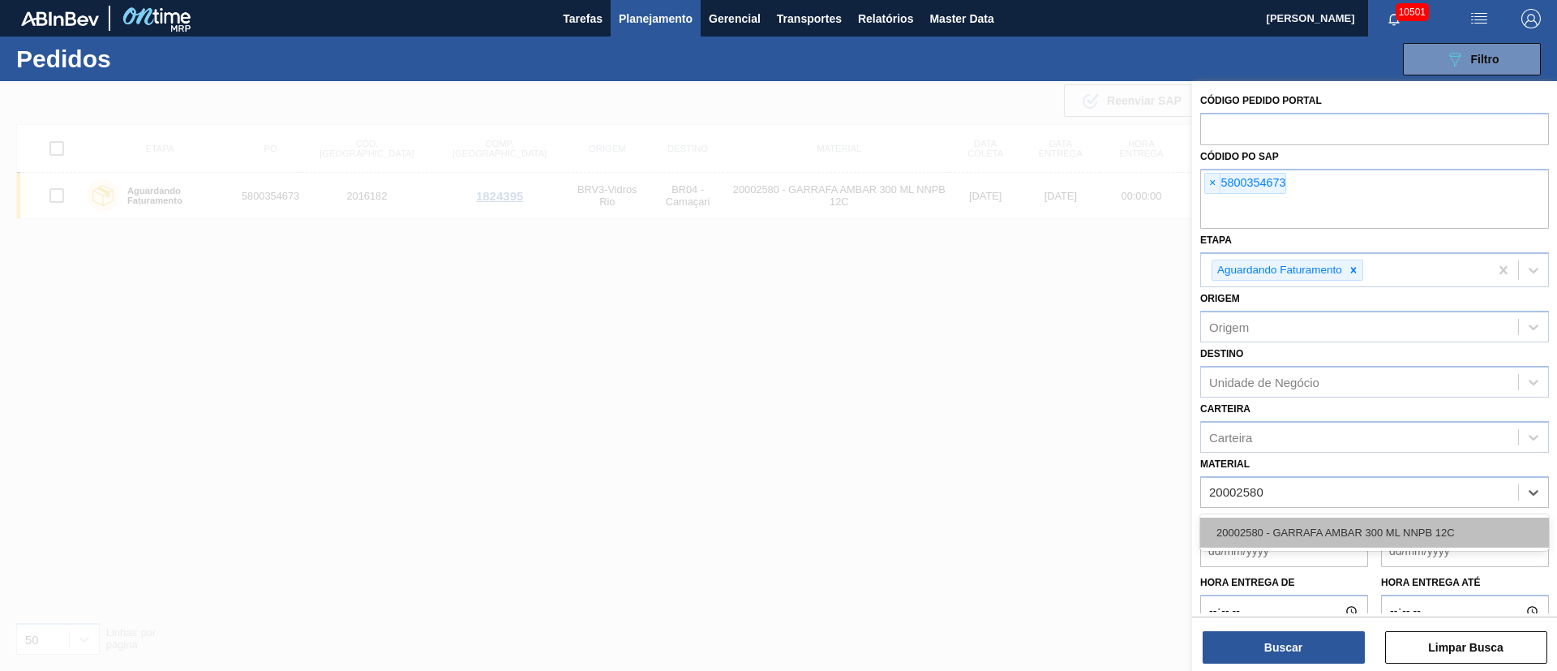
click at [1359, 535] on div "20002580 - GARRAFA AMBAR 300 ML NNPB 12C" at bounding box center [1374, 532] width 349 height 30
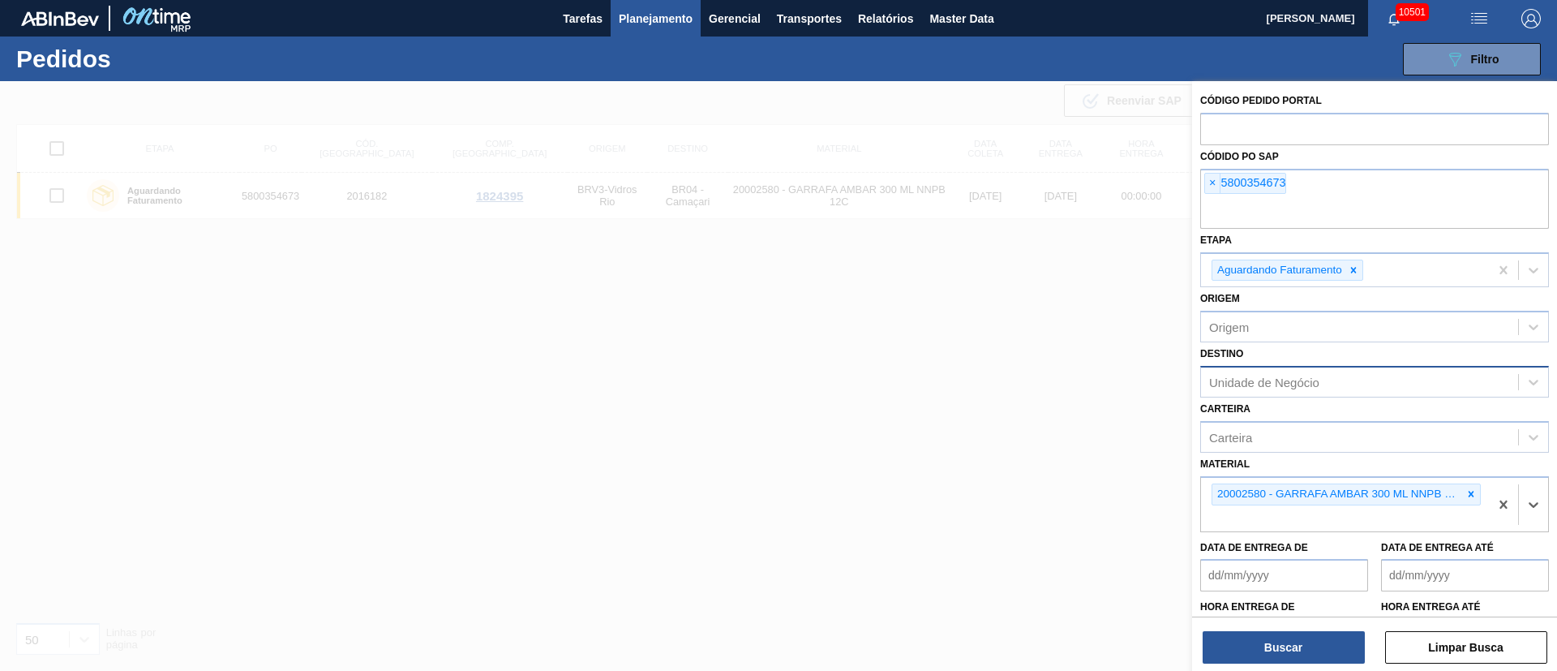
click at [1256, 392] on div "Unidade de Negócio" at bounding box center [1359, 383] width 317 height 24
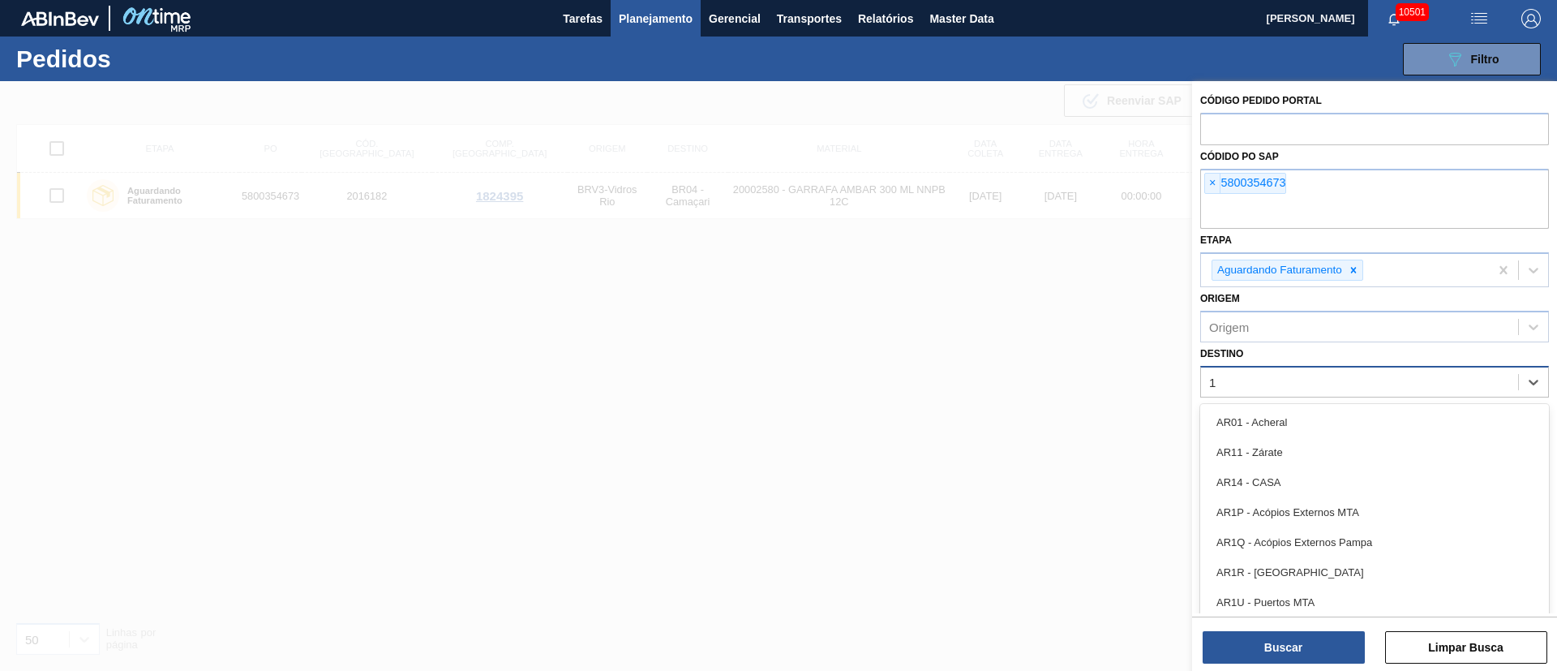
type input "16"
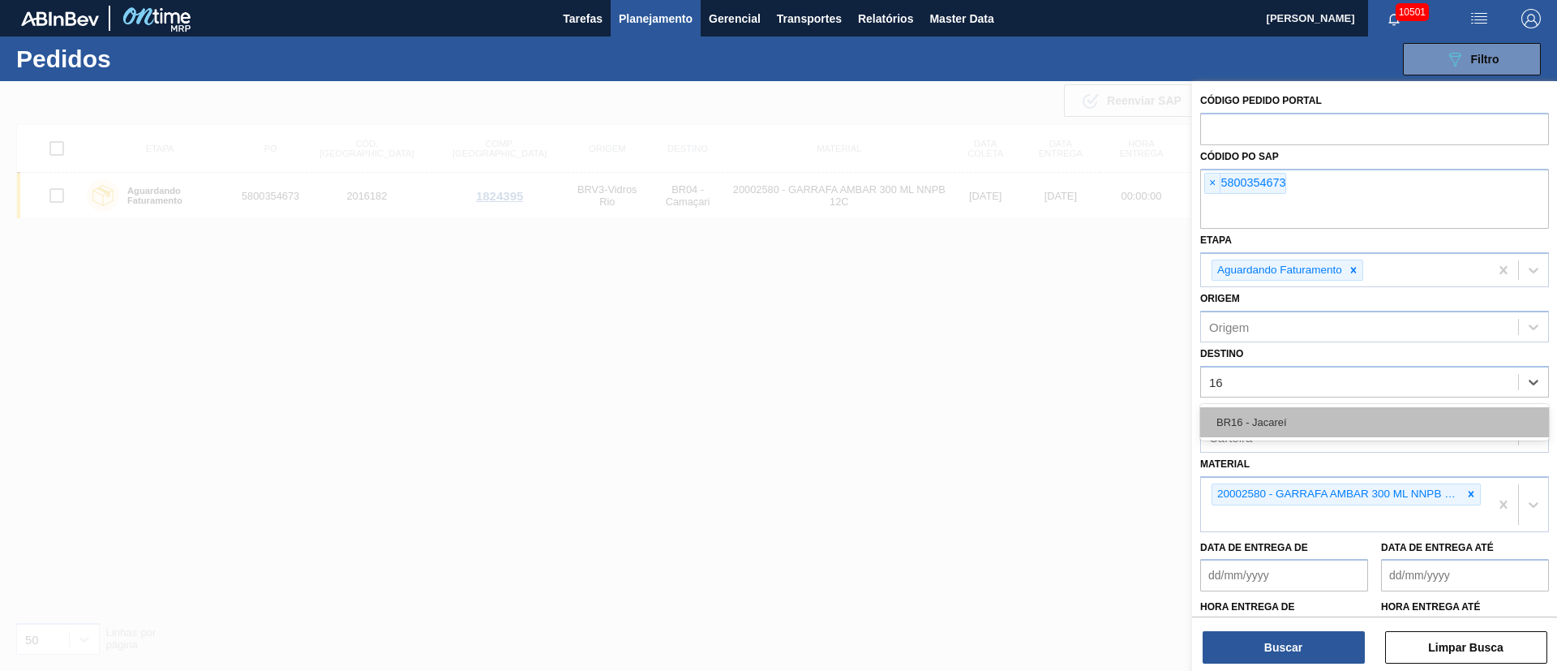
click at [1255, 425] on div "BR16 - Jacareí" at bounding box center [1374, 422] width 349 height 30
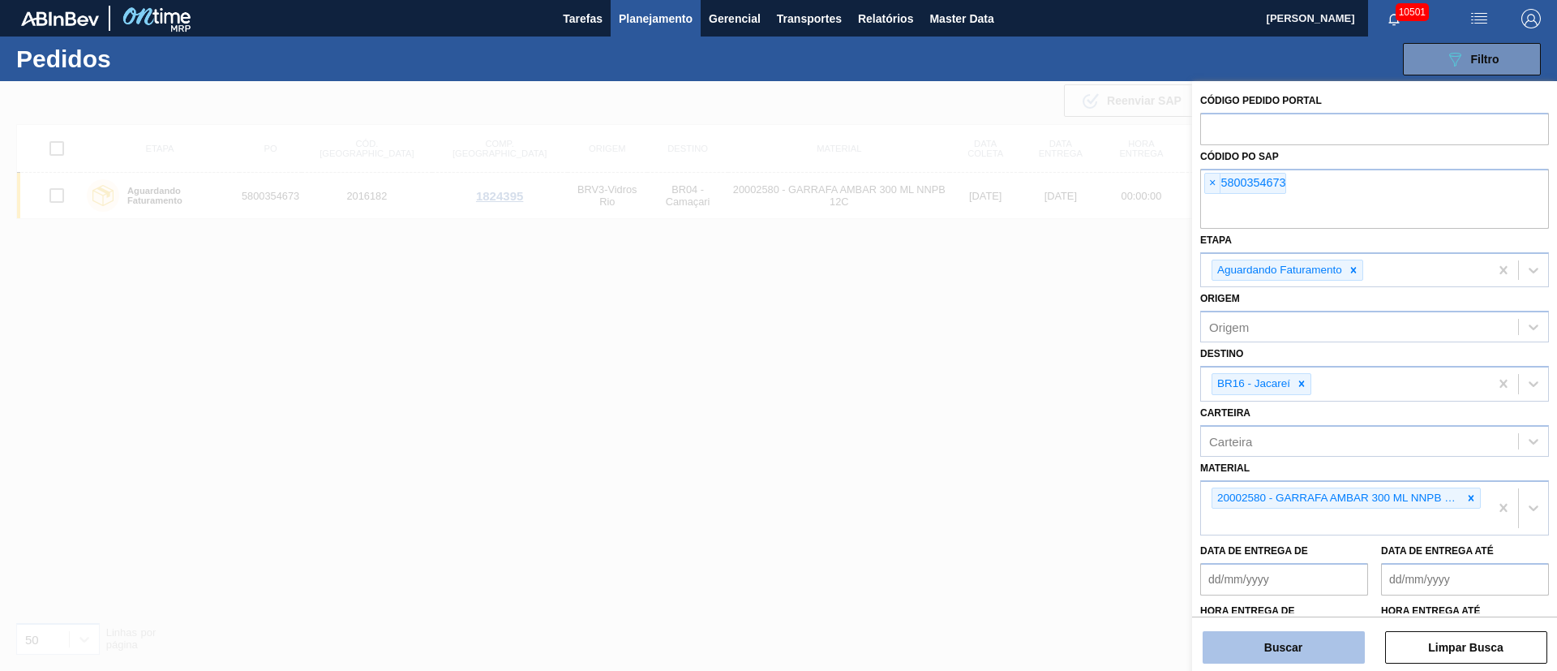
click at [1281, 645] on button "Buscar" at bounding box center [1284, 647] width 162 height 32
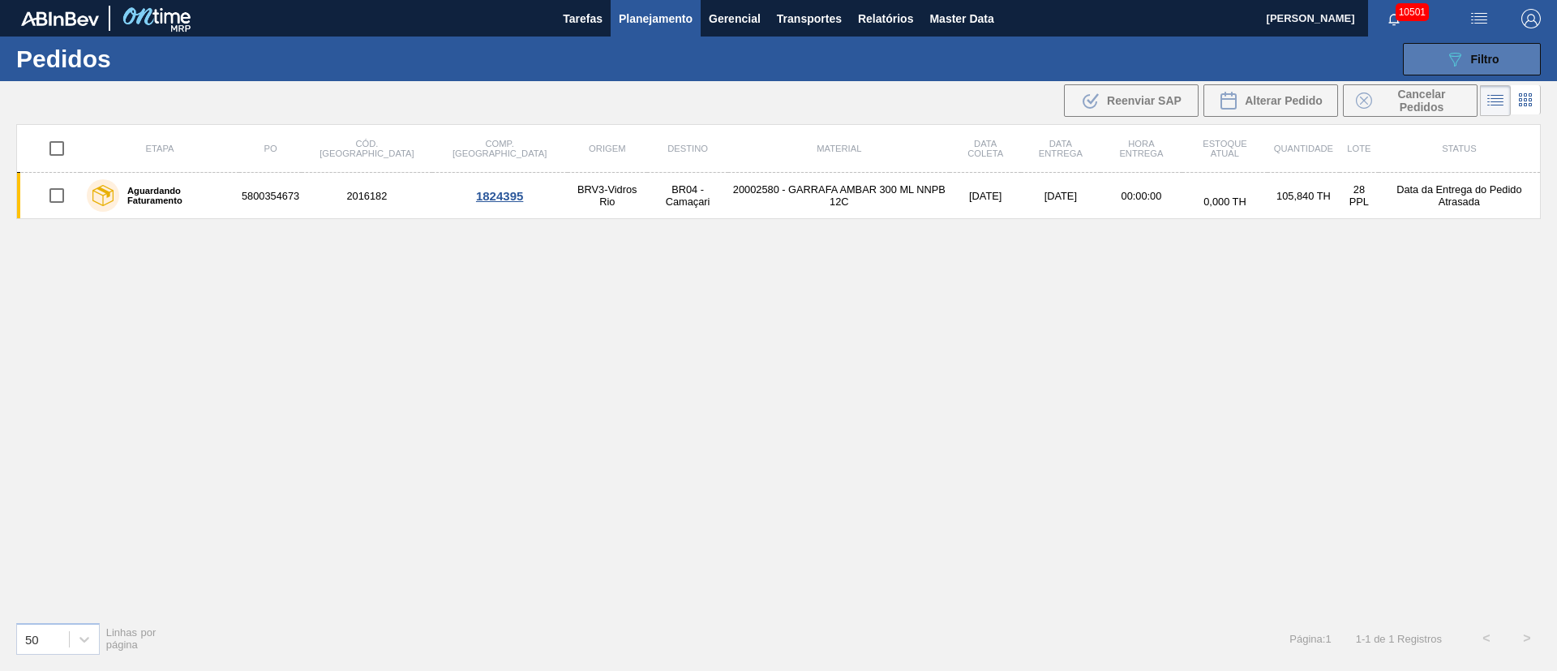
click at [1494, 48] on button "089F7B8B-B2A5-4AFE-B5C0-19BA573D28AC Filtro" at bounding box center [1472, 59] width 138 height 32
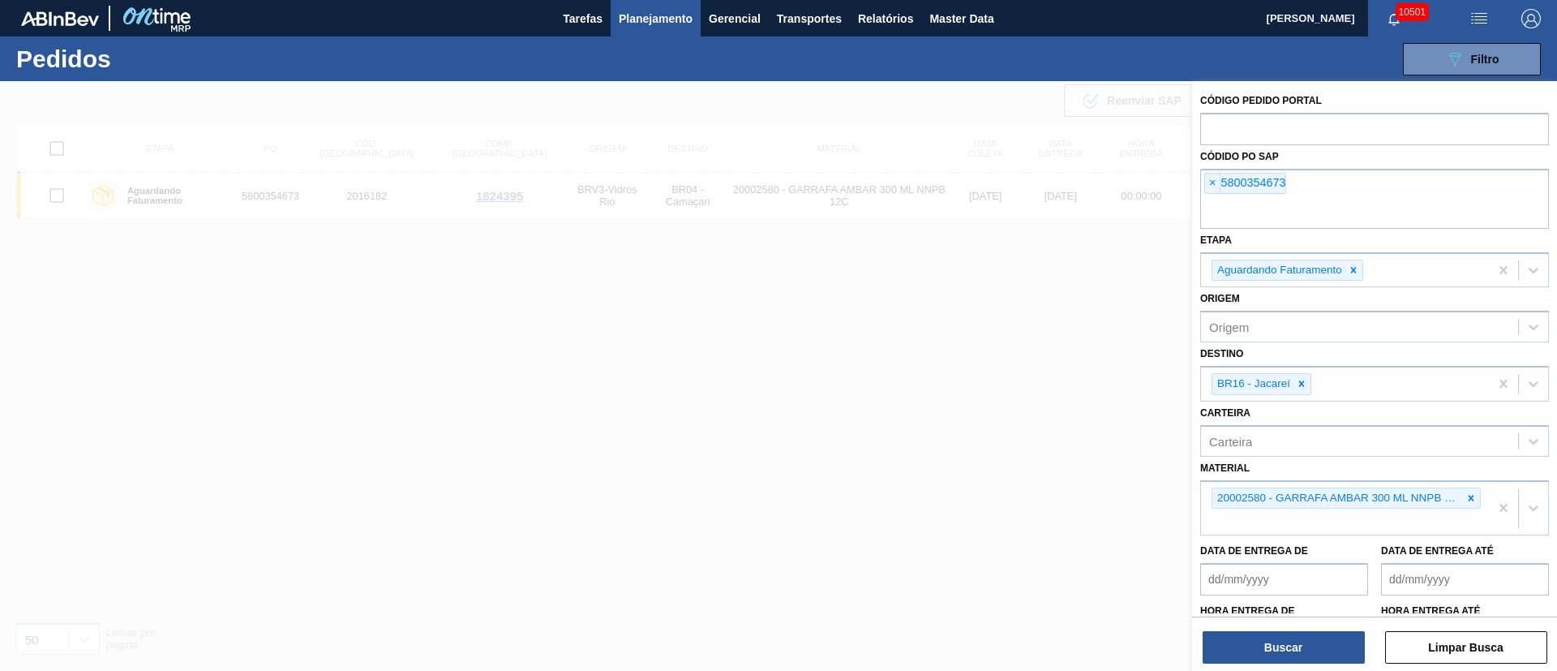
click at [839, 295] on div at bounding box center [778, 416] width 1557 height 671
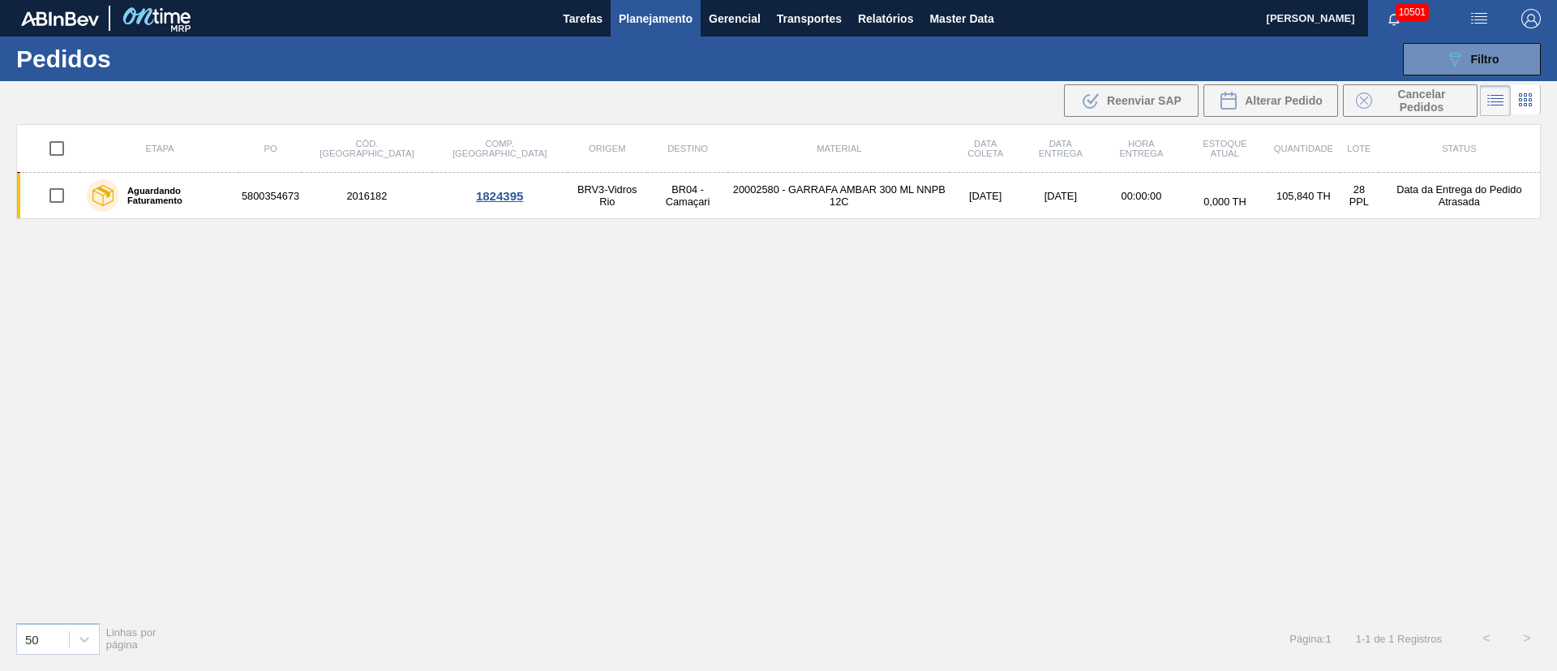
click at [1500, 40] on div "089F7B8B-B2A5-4AFE-B5C0-19BA573D28AC Filtro Código Pedido Portal Códido PO SAP …" at bounding box center [904, 59] width 1290 height 49
click at [1486, 54] on span "Filtro" at bounding box center [1485, 59] width 28 height 13
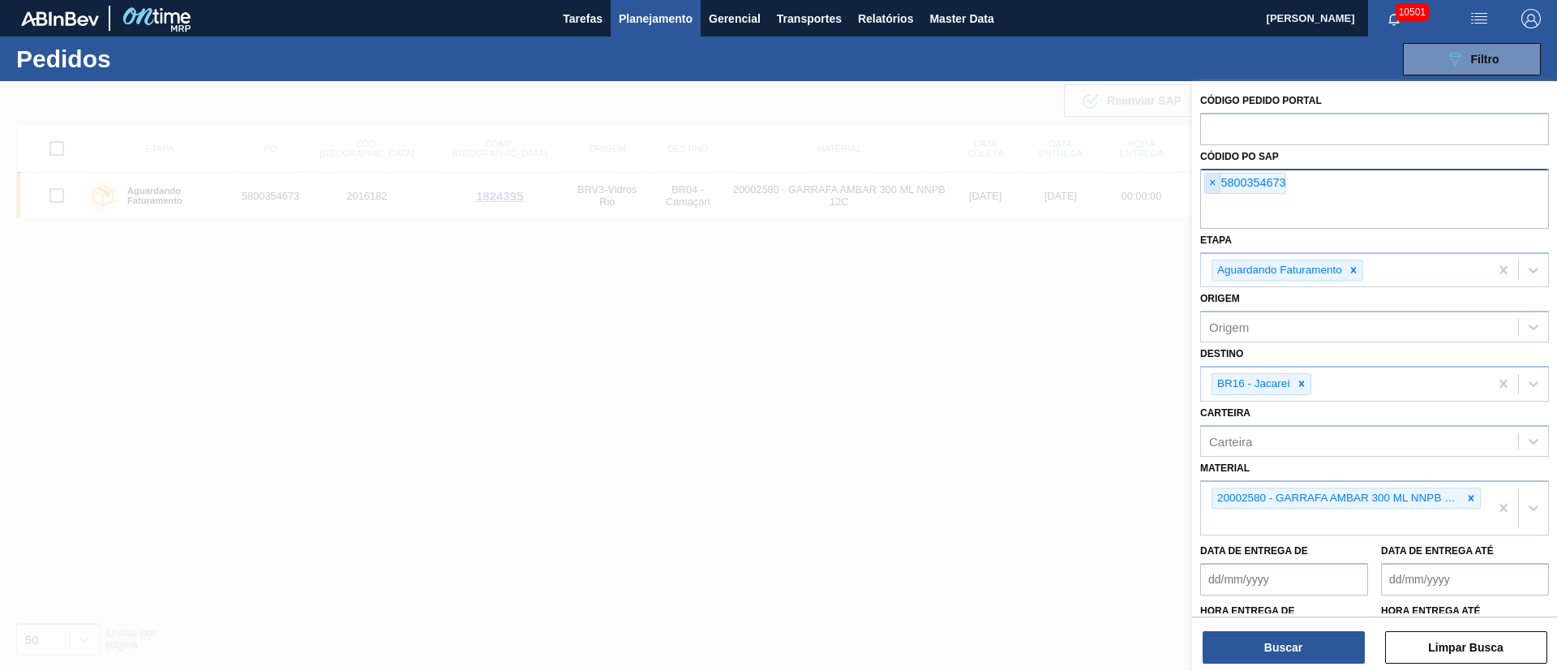
click at [1210, 178] on span "×" at bounding box center [1212, 183] width 15 height 19
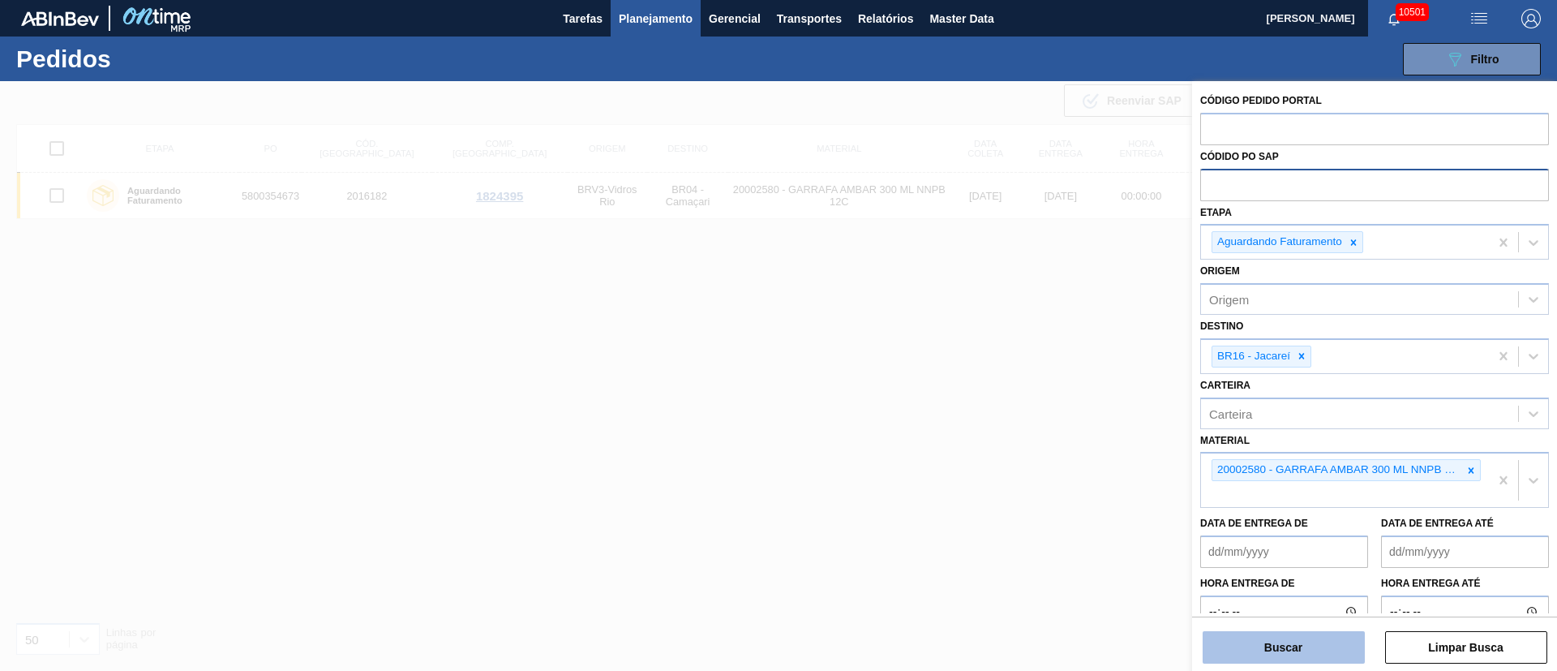
click at [1261, 643] on button "Buscar" at bounding box center [1284, 647] width 162 height 32
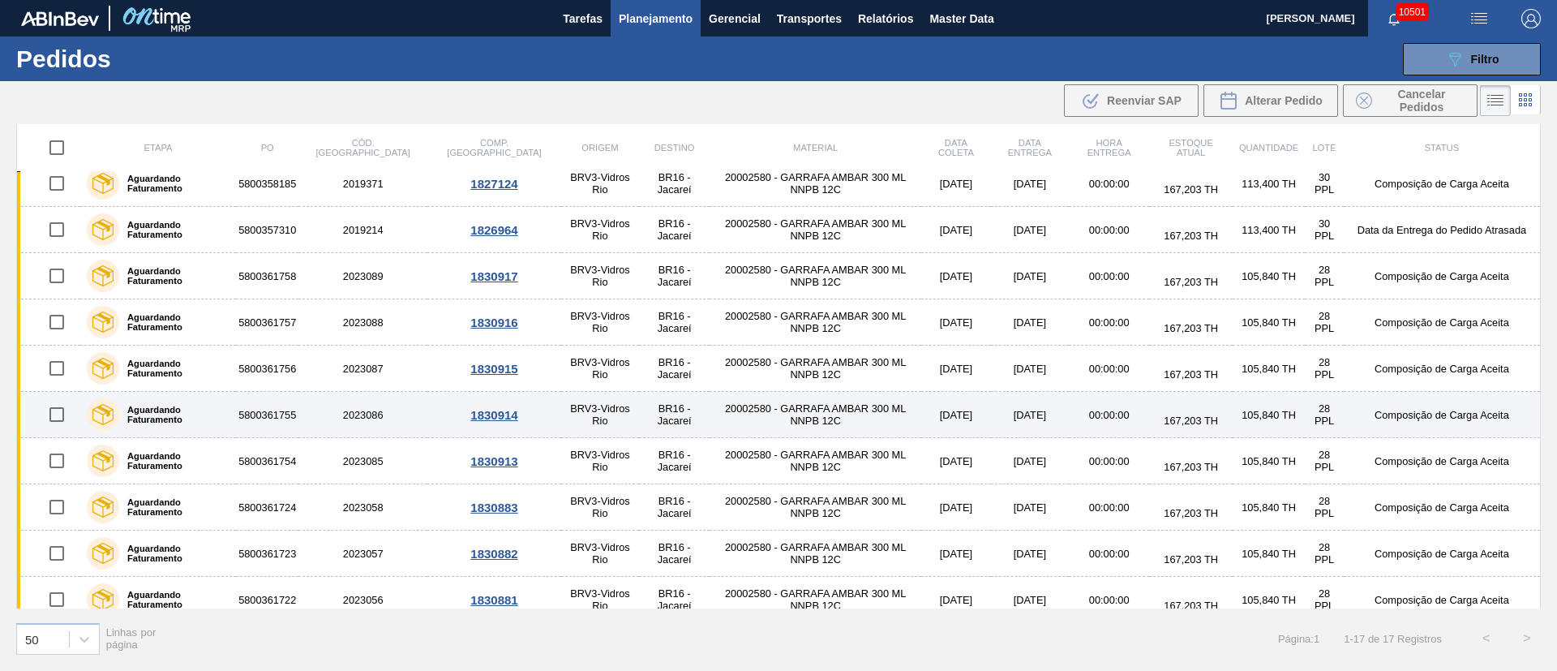
scroll to position [350, 0]
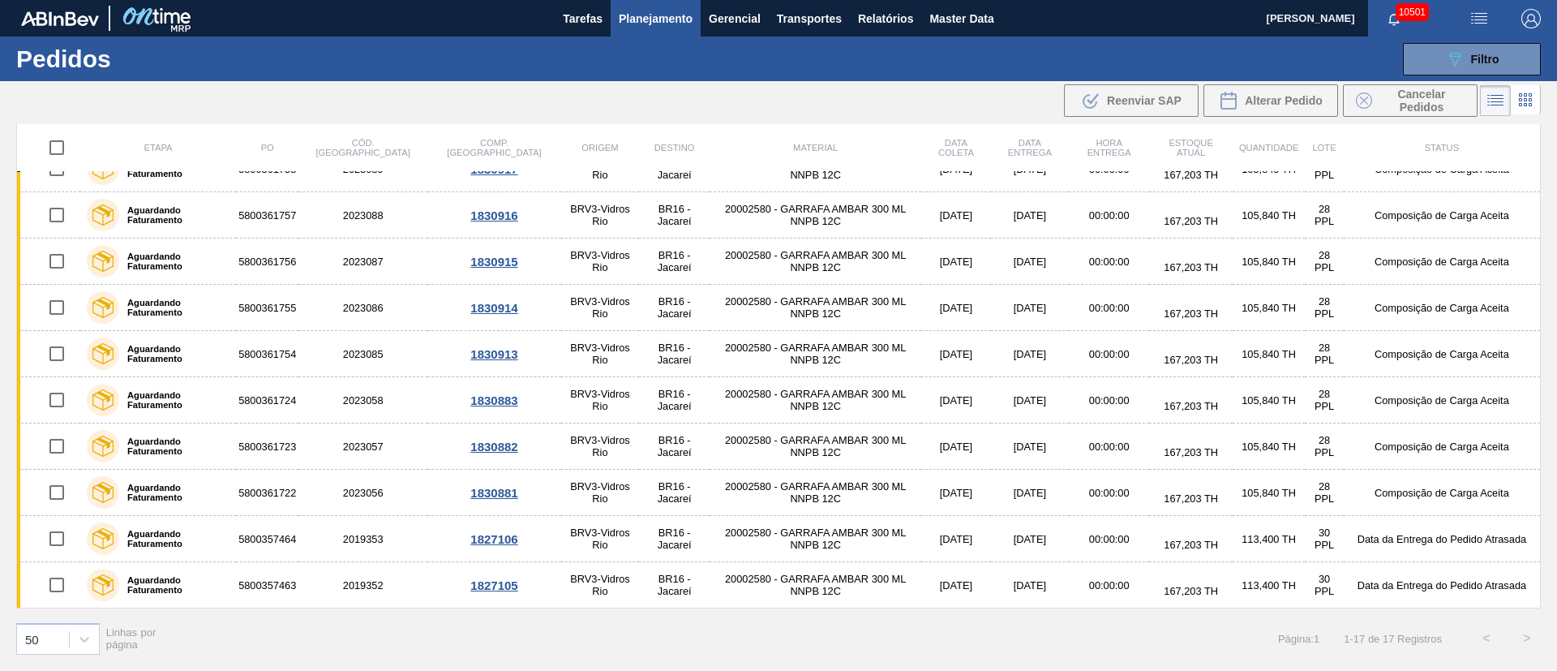
click at [1482, 33] on button "button" at bounding box center [1479, 18] width 52 height 36
click at [1466, 51] on li "Upload de Volumes" at bounding box center [1474, 57] width 140 height 29
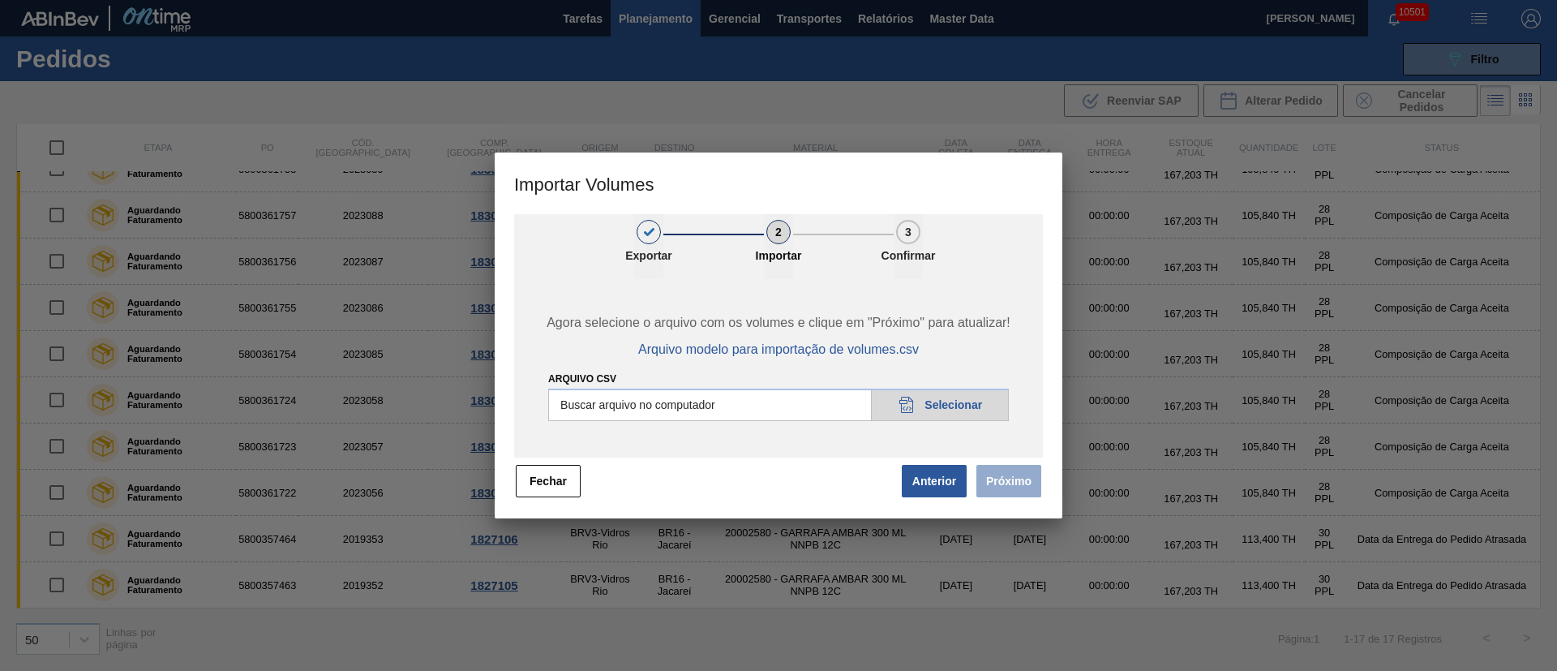
click at [977, 406] on input "Arquivo csv" at bounding box center [778, 405] width 461 height 32
type input "C:\fakepath\PedidoVolumeModeloImportacao (81).csv"
click at [1035, 483] on button "Próximo" at bounding box center [1009, 481] width 65 height 32
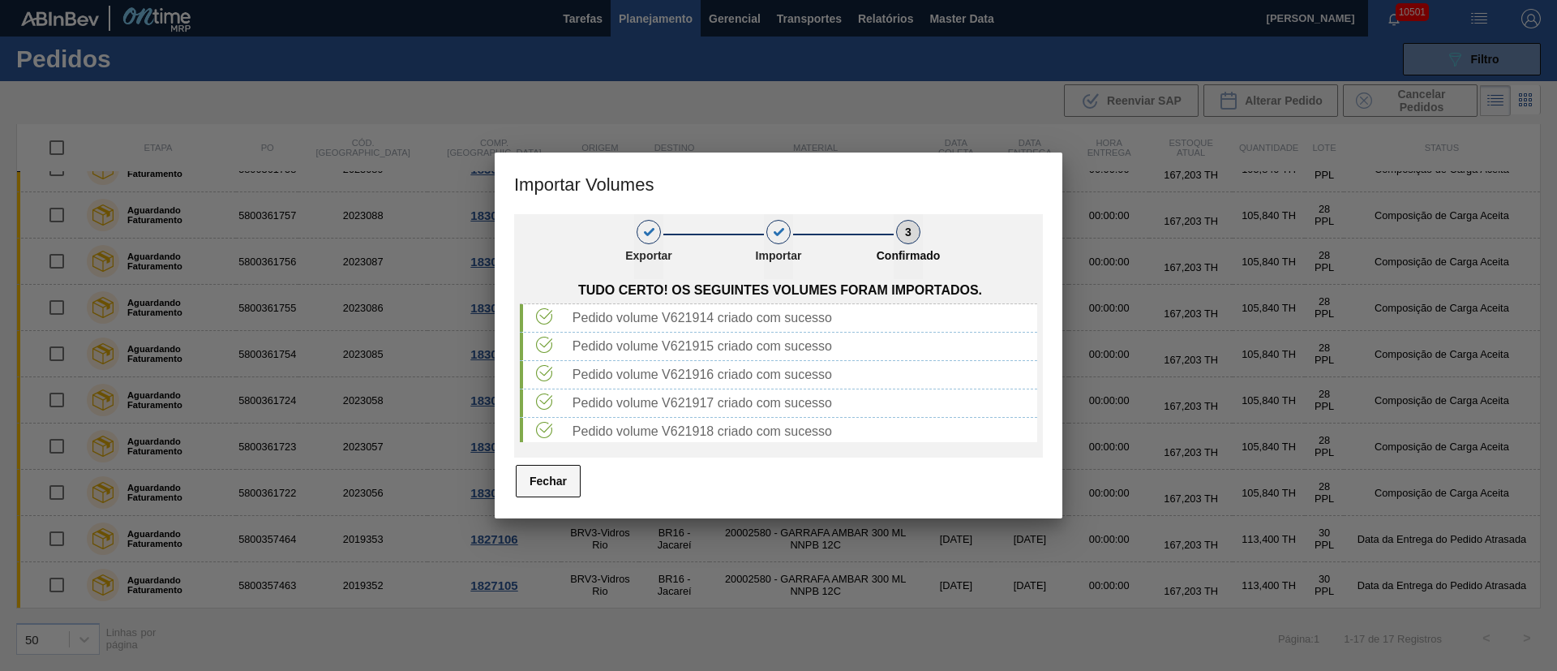
click at [551, 486] on button "Fechar" at bounding box center [548, 481] width 65 height 32
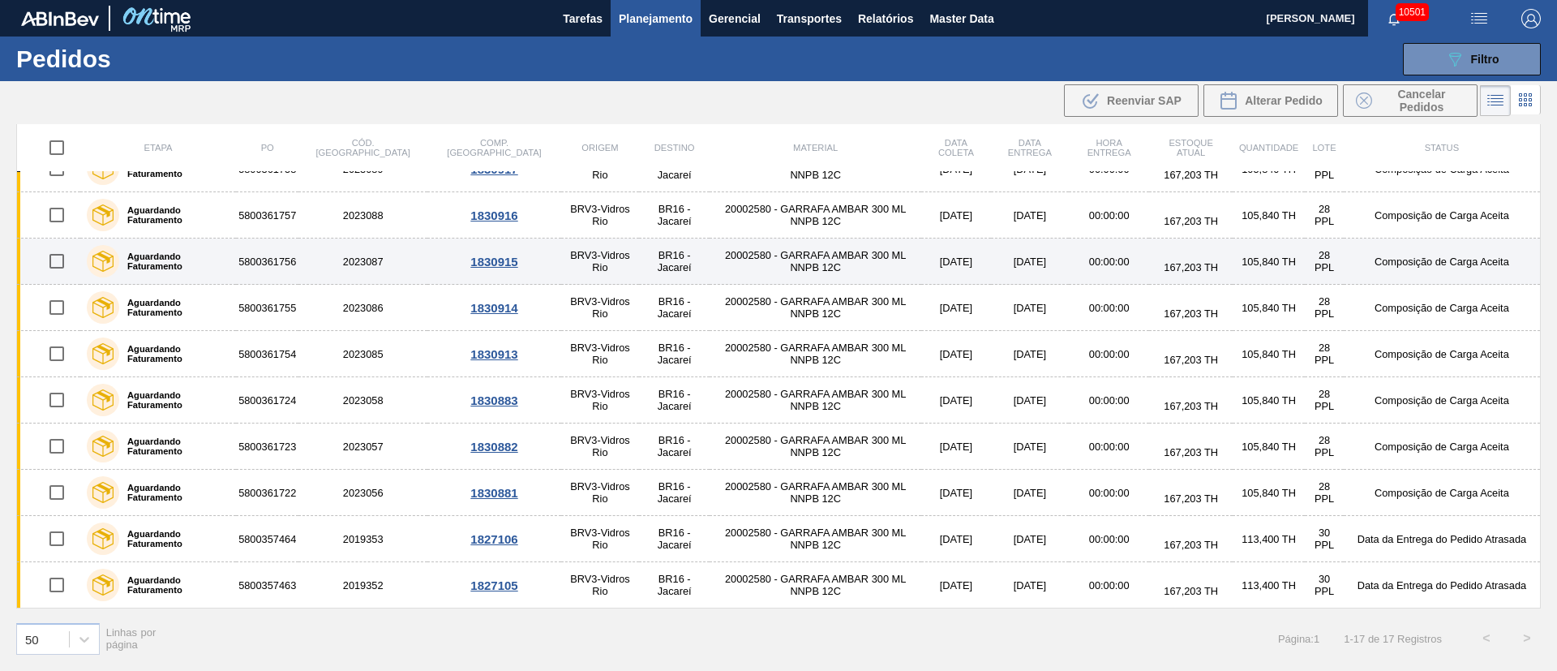
scroll to position [0, 0]
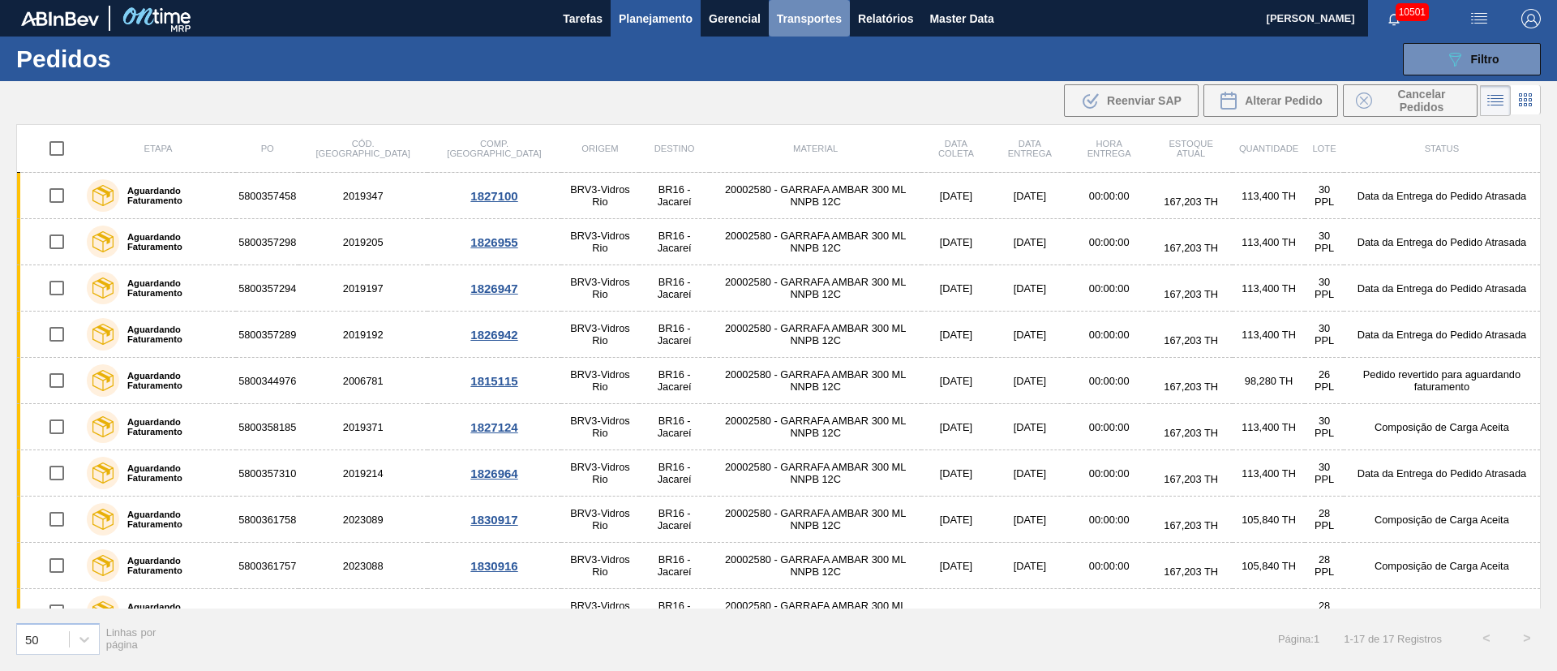
click at [824, 25] on span "Transportes" at bounding box center [809, 18] width 65 height 19
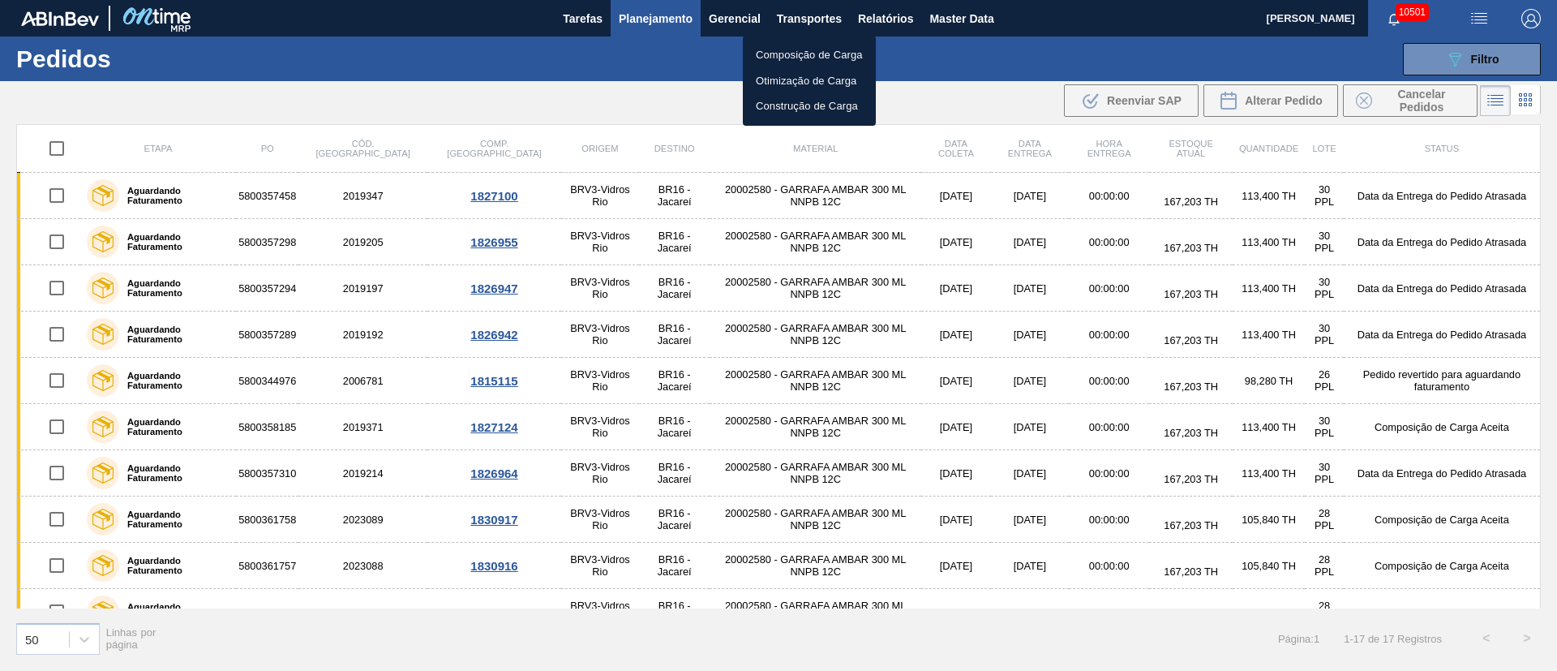
click at [777, 91] on li "Otimização de Carga" at bounding box center [809, 81] width 133 height 26
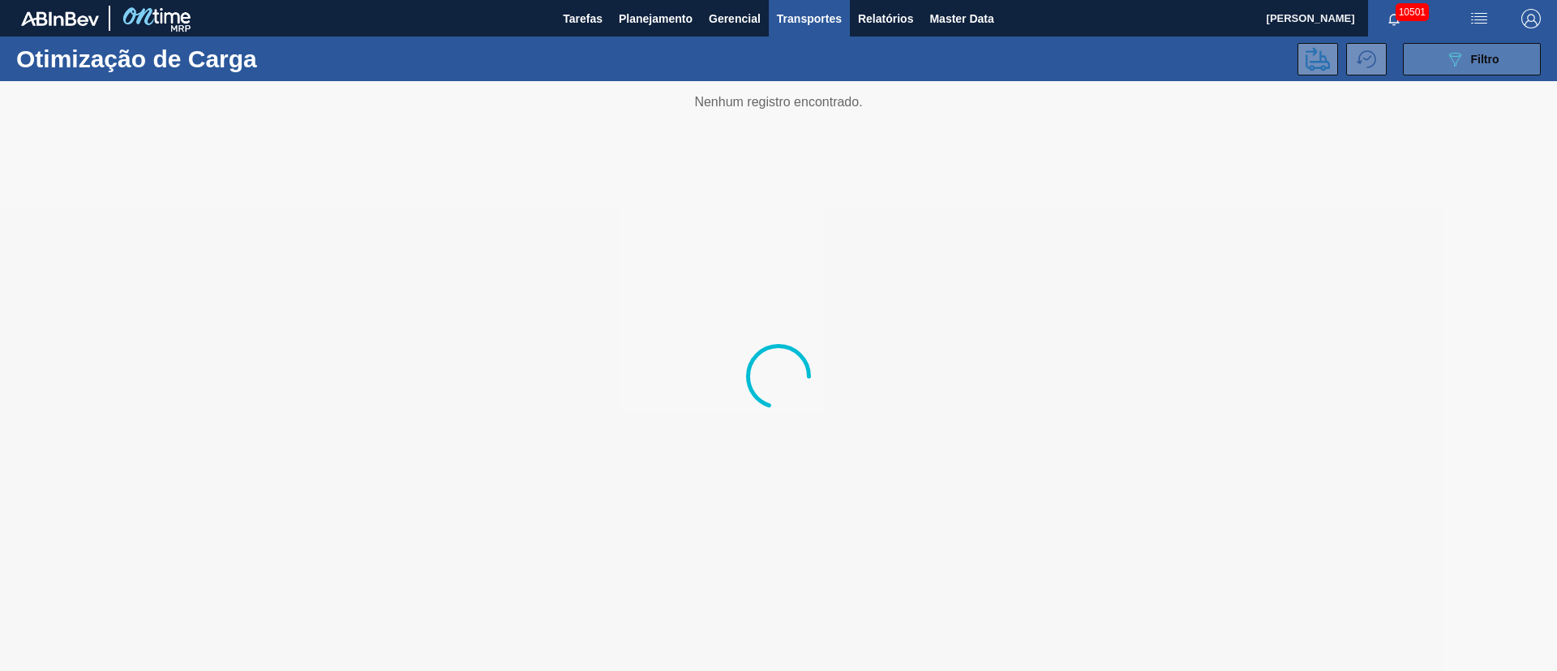
click at [1514, 55] on button "089F7B8B-B2A5-4AFE-B5C0-19BA573D28AC Filtro" at bounding box center [1472, 59] width 138 height 32
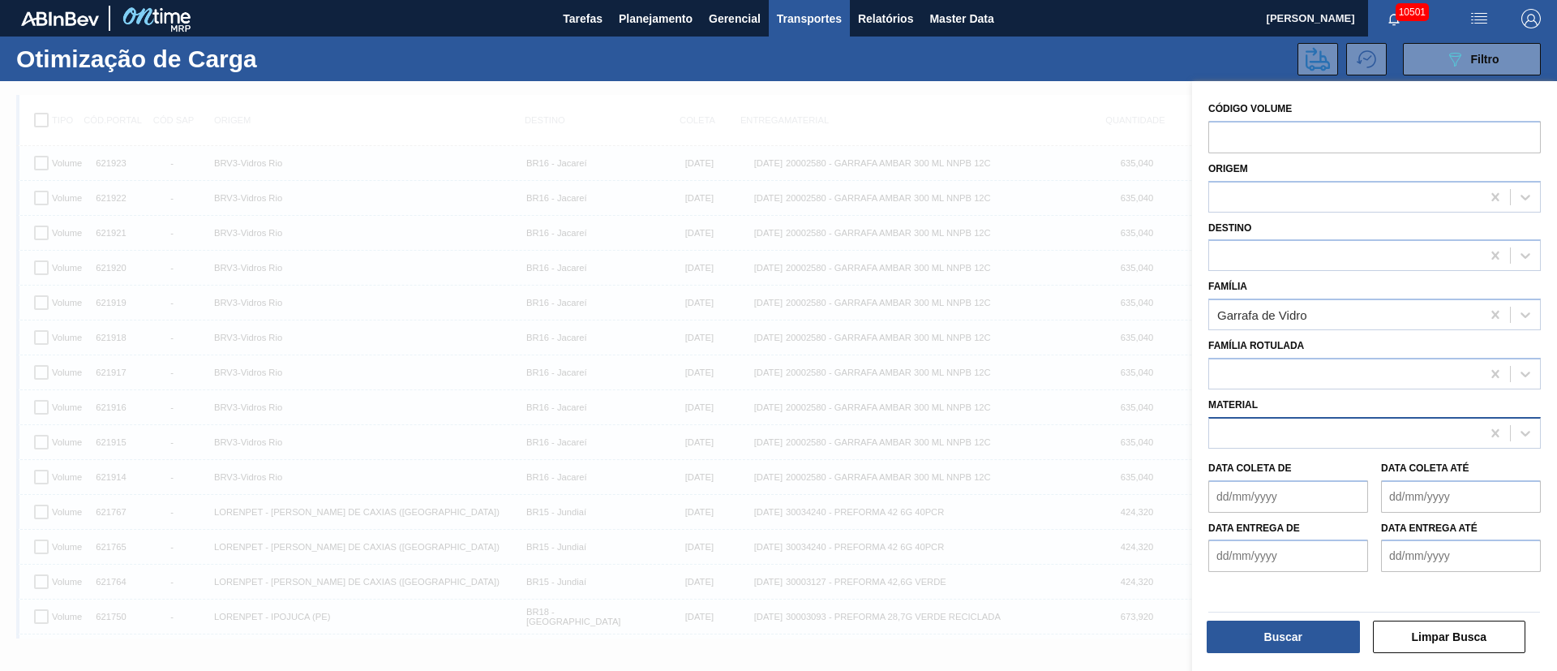
click at [1260, 429] on div at bounding box center [1345, 433] width 272 height 24
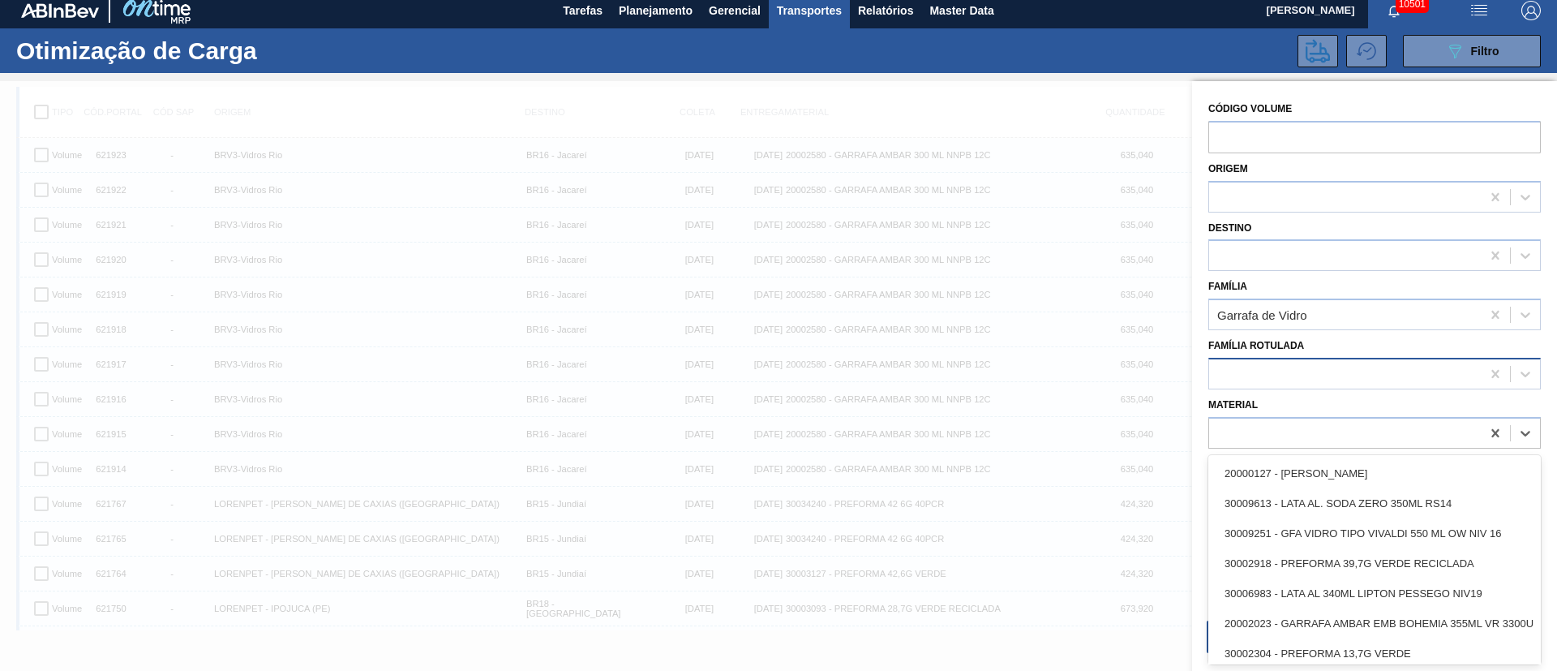
click at [1230, 379] on div at bounding box center [1345, 374] width 272 height 24
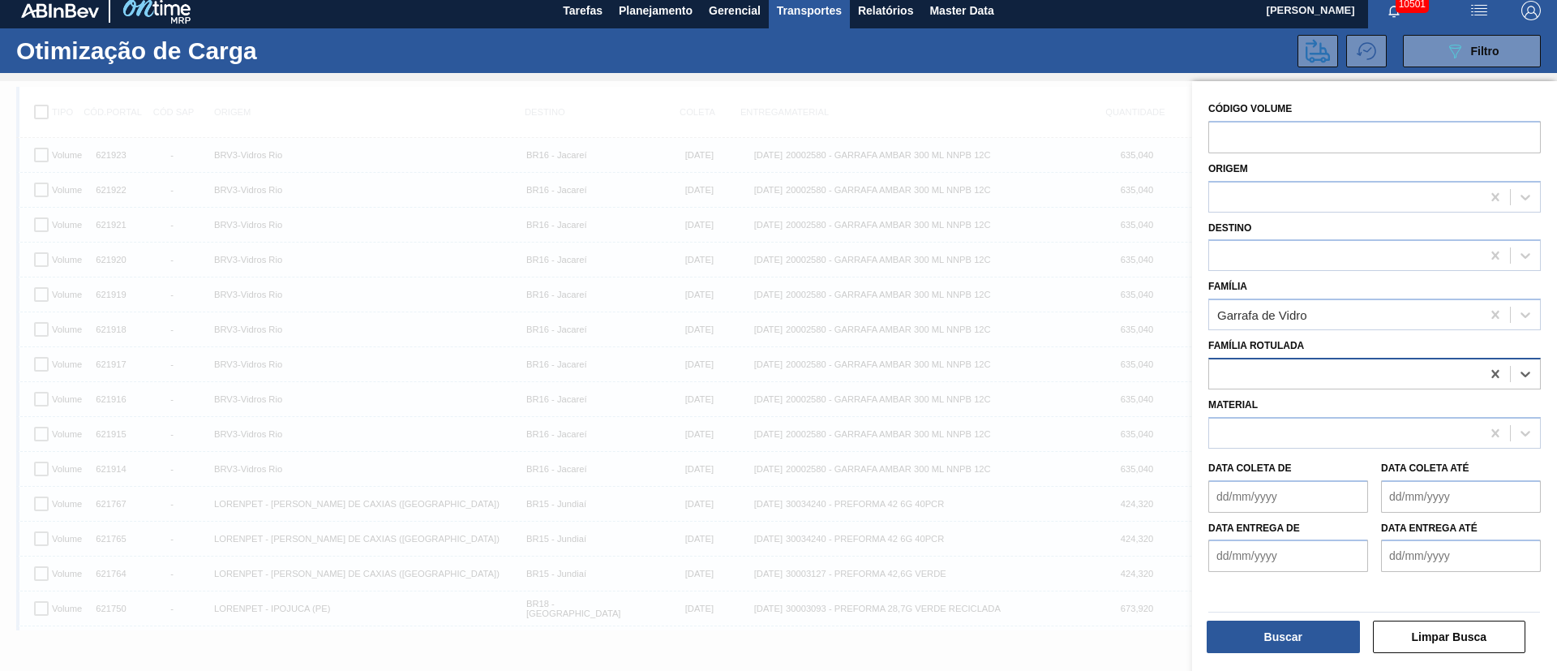
click at [1337, 373] on div at bounding box center [1345, 374] width 272 height 24
